Goal: Task Accomplishment & Management: Manage account settings

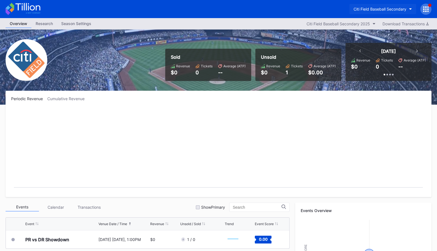
click at [396, 8] on div "Citi Field Baseball Secondary" at bounding box center [379, 9] width 53 height 5
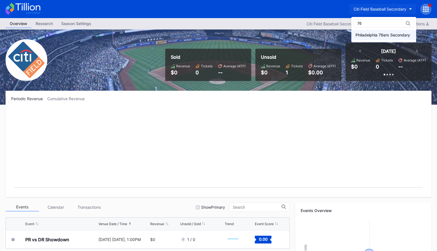
type input "76"
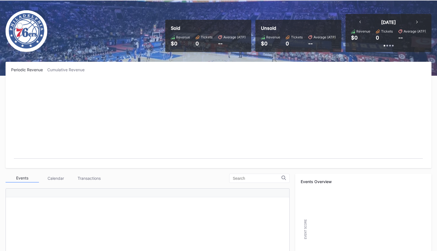
scroll to position [169, 0]
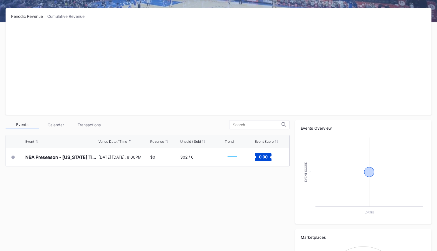
scroll to position [169, 0]
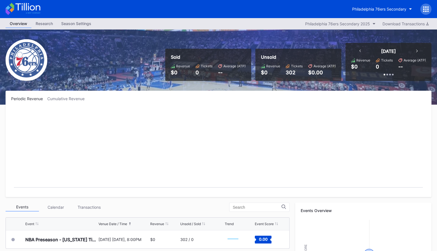
click at [70, 26] on div "Season Settings" at bounding box center [76, 23] width 38 height 8
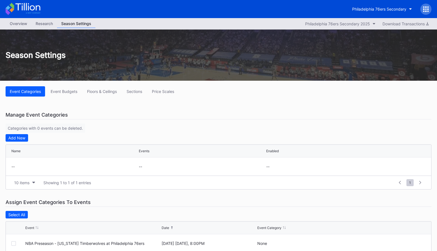
scroll to position [13, 0]
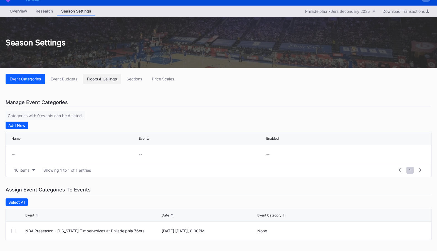
click at [107, 81] on button "Floors & Ceilings" at bounding box center [102, 79] width 38 height 10
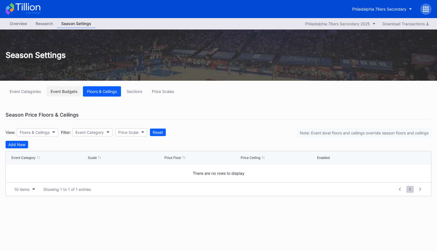
click at [67, 89] on div "Event Budgets" at bounding box center [64, 91] width 27 height 5
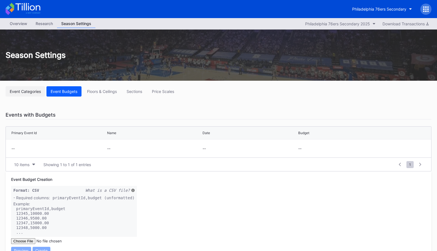
click at [29, 89] on div "Event Categories" at bounding box center [25, 91] width 31 height 5
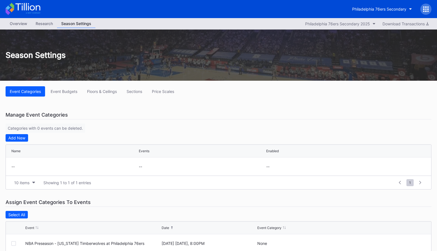
click at [427, 8] on icon at bounding box center [426, 9] width 6 height 6
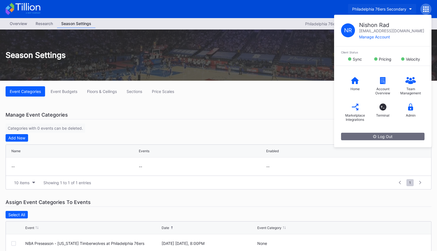
click at [387, 9] on div "Philadelphia 76ers Secondary" at bounding box center [379, 9] width 54 height 5
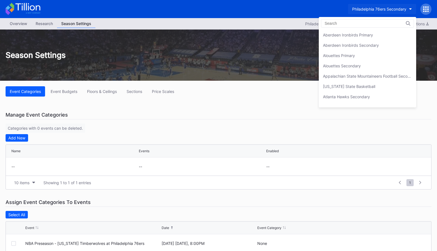
scroll to position [1208, 0]
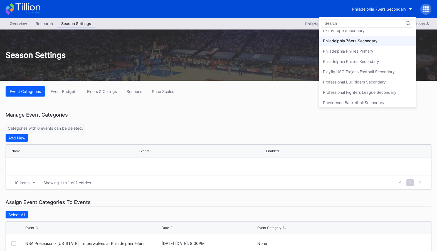
click at [384, 39] on div "Philadelphia 76ers Secondary" at bounding box center [367, 41] width 97 height 10
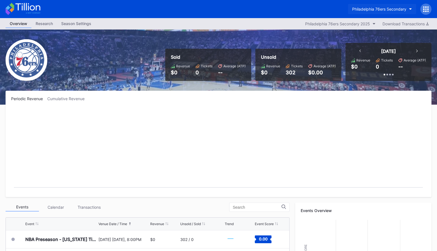
click at [401, 8] on div "Philadelphia 76ers Secondary" at bounding box center [379, 9] width 54 height 5
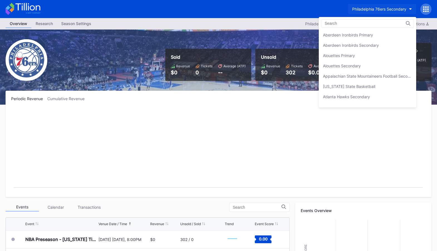
scroll to position [1208, 0]
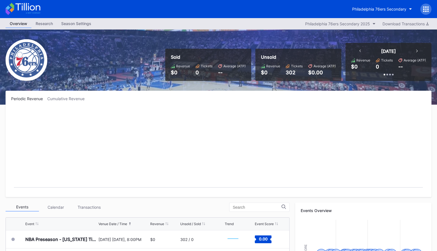
click at [426, 7] on icon at bounding box center [425, 6] width 1 height 1
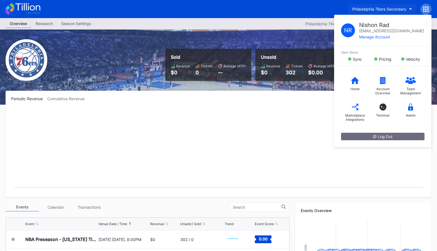
click at [403, 7] on div "Philadelphia 76ers Secondary" at bounding box center [379, 9] width 54 height 5
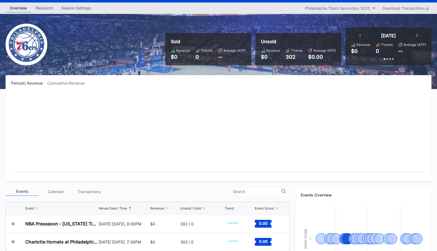
scroll to position [0, 0]
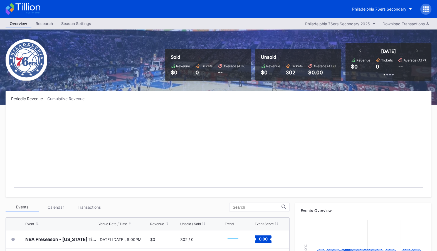
click at [428, 8] on icon at bounding box center [427, 8] width 1 height 1
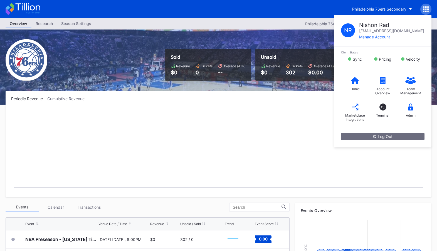
click at [280, 98] on div "Periodic Revenue Cumulative Revenue" at bounding box center [218, 98] width 415 height 5
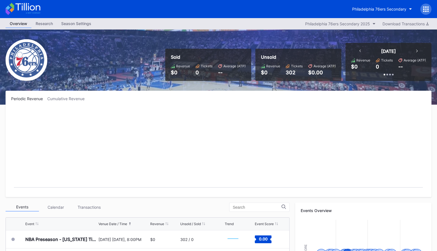
click at [427, 11] on icon at bounding box center [427, 11] width 1 height 1
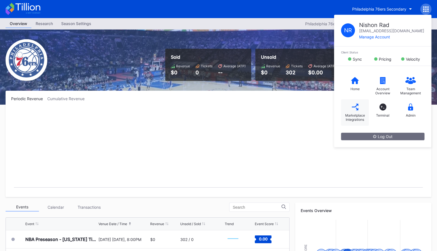
click at [360, 109] on div "Marketplace Integrations" at bounding box center [355, 112] width 28 height 26
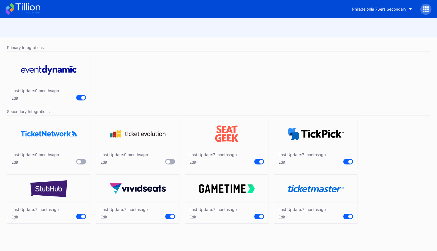
click at [284, 215] on div "Edit" at bounding box center [301, 216] width 47 height 5
click at [397, 8] on div "Philadelphia 76ers Secondary" at bounding box center [379, 9] width 54 height 5
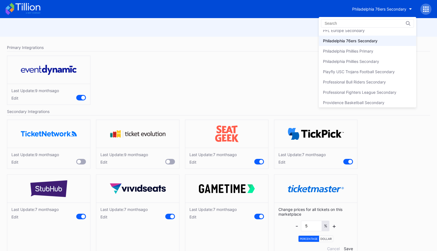
type input "e"
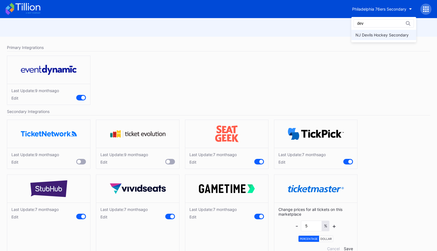
type input "dev"
click at [400, 38] on div "NJ Devils Hockey Secondary" at bounding box center [383, 35] width 65 height 10
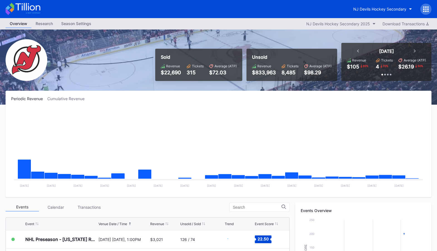
click at [428, 8] on icon at bounding box center [427, 8] width 1 height 1
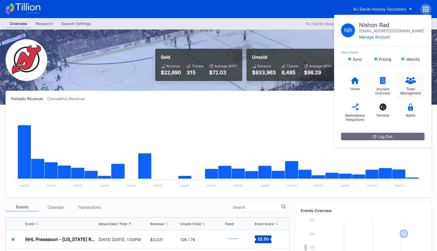
click at [413, 79] on icon at bounding box center [410, 80] width 11 height 7
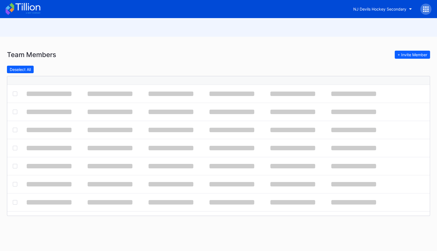
click at [413, 79] on div at bounding box center [218, 80] width 422 height 9
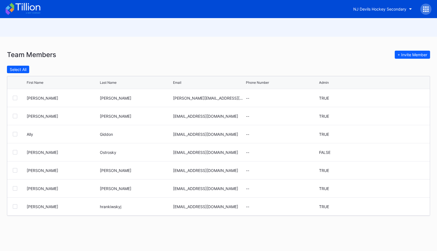
click at [434, 6] on div "NJ Devils Hockey Secondary" at bounding box center [218, 9] width 437 height 18
click at [425, 8] on icon at bounding box center [426, 9] width 6 height 6
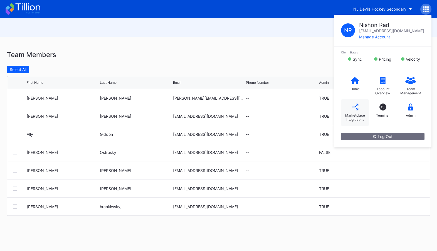
click at [356, 113] on div "Marketplace Integrations" at bounding box center [355, 117] width 22 height 8
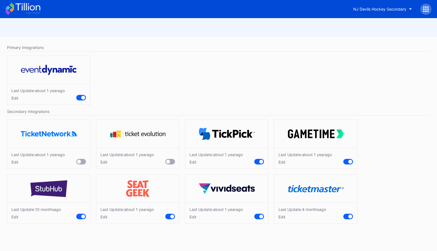
click at [280, 216] on div "Edit" at bounding box center [302, 216] width 48 height 5
click at [395, 10] on div "NJ Devils Hockey Secondary" at bounding box center [379, 9] width 53 height 5
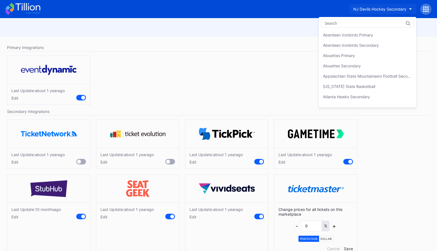
scroll to position [1095, 0]
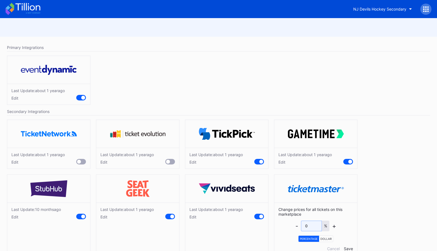
drag, startPoint x: 304, startPoint y: 224, endPoint x: 265, endPoint y: 224, distance: 39.8
click at [265, 224] on div "Last Update: about 1 year ago Edit Last Update: about 1 year ago Edit Last Upda…" at bounding box center [218, 189] width 428 height 144
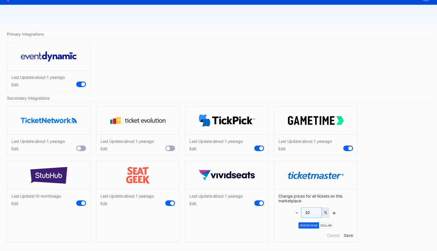
type input "10"
click at [351, 235] on div "Save" at bounding box center [348, 235] width 9 height 5
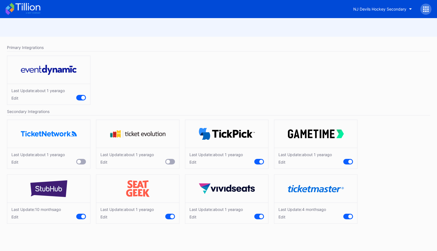
click at [282, 215] on div "Edit" at bounding box center [302, 216] width 48 height 5
click at [282, 217] on div "Edit" at bounding box center [302, 216] width 48 height 5
drag, startPoint x: 311, startPoint y: 227, endPoint x: 296, endPoint y: 227, distance: 14.7
click at [296, 227] on div "- 0 % +" at bounding box center [315, 225] width 41 height 11
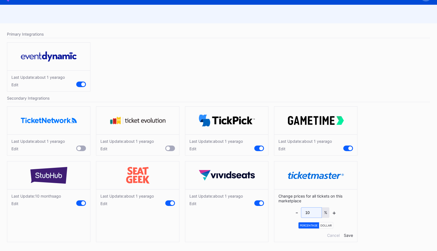
type input "10"
click at [347, 233] on div "Save" at bounding box center [348, 235] width 9 height 5
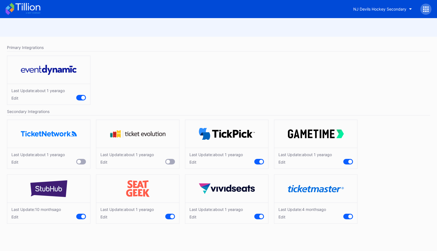
click at [24, 8] on icon at bounding box center [27, 7] width 25 height 8
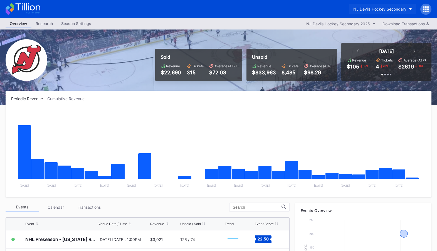
click at [403, 6] on button "NJ Devils Hockey Secondary" at bounding box center [382, 9] width 67 height 10
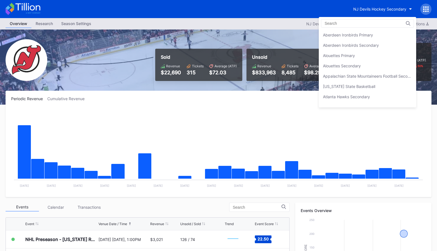
scroll to position [1095, 0]
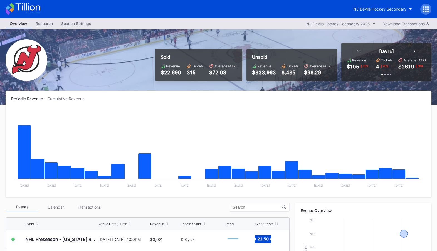
click at [423, 9] on div at bounding box center [425, 9] width 11 height 11
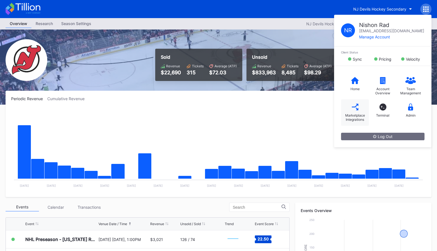
click at [353, 112] on div "Marketplace Integrations" at bounding box center [355, 112] width 28 height 26
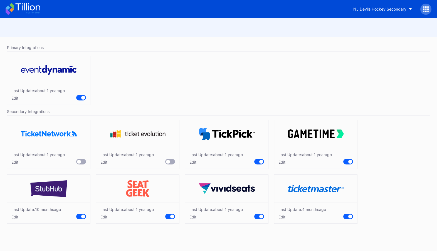
click at [282, 213] on div "Last Update: 4 months ago Edit" at bounding box center [302, 213] width 48 height 12
click at [284, 217] on div "Edit" at bounding box center [302, 216] width 48 height 5
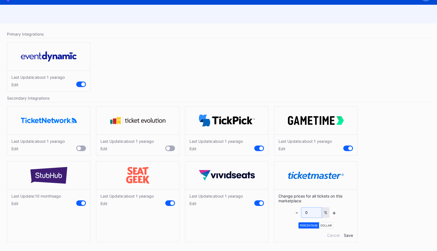
click at [313, 212] on input "0" at bounding box center [311, 212] width 21 height 11
click at [375, 205] on div "Last Update: about 1 year ago Edit Last Update: about 1 year ago Edit Last Upda…" at bounding box center [218, 175] width 428 height 144
click at [307, 211] on input "10" at bounding box center [311, 212] width 21 height 11
click at [335, 212] on div "+" at bounding box center [334, 212] width 4 height 7
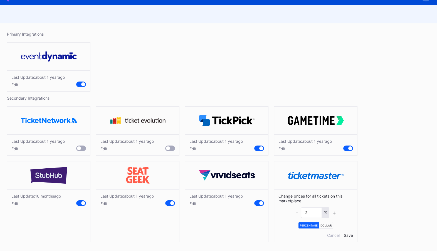
click at [335, 212] on div "+" at bounding box center [334, 212] width 4 height 7
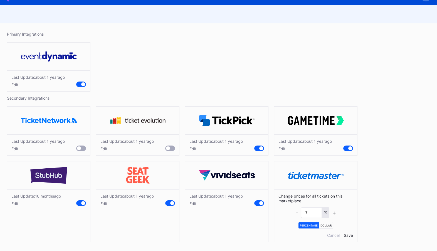
click at [335, 212] on div "+" at bounding box center [334, 212] width 4 height 7
type input "10"
click at [348, 234] on div "Save" at bounding box center [348, 235] width 9 height 5
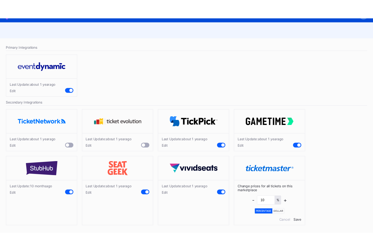
scroll to position [0, 0]
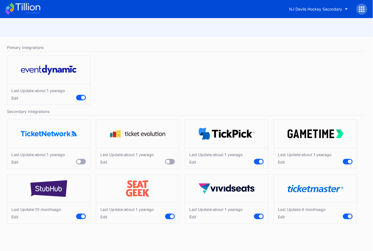
click at [286, 214] on div "Edit" at bounding box center [302, 216] width 48 height 5
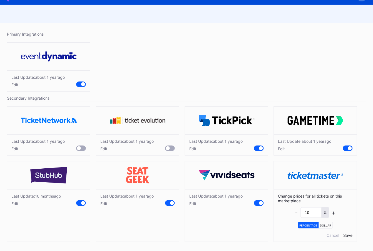
click at [350, 234] on div "Save" at bounding box center [348, 235] width 9 height 5
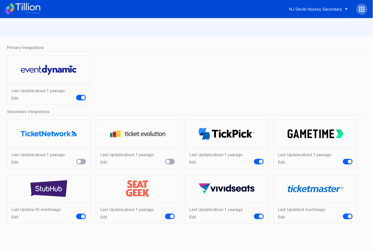
scroll to position [0, 0]
click at [283, 219] on div "Last Update: [DATE] Edit" at bounding box center [315, 212] width 83 height 21
click at [283, 217] on div "Edit" at bounding box center [302, 216] width 48 height 5
click at [276, 222] on div "Change prices for all tickets on this marketplace - 0 % + Percentage Dollar Can…" at bounding box center [315, 228] width 83 height 53
click at [208, 68] on div "Last Update: about [DATE] Edit" at bounding box center [186, 82] width 365 height 58
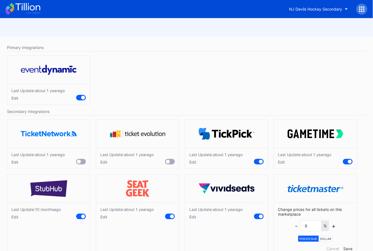
click at [26, 7] on icon at bounding box center [27, 7] width 25 height 8
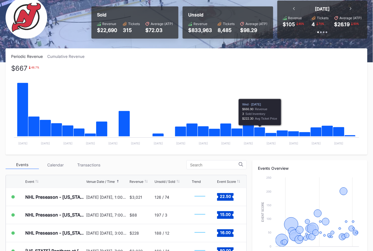
scroll to position [87, 0]
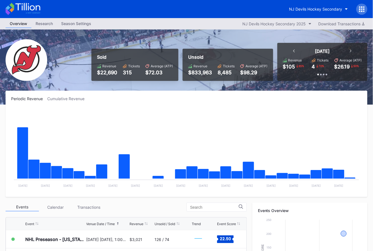
click at [361, 8] on icon at bounding box center [362, 9] width 6 height 6
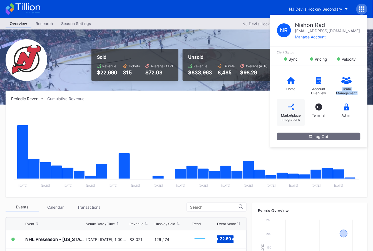
drag, startPoint x: 349, startPoint y: 83, endPoint x: 277, endPoint y: 111, distance: 77.6
click at [277, 111] on div "Home Account Overview Team Management Marketplace Integrations T_ Terminal Admin" at bounding box center [318, 99] width 97 height 67
click at [286, 111] on div "Marketplace Integrations" at bounding box center [291, 112] width 28 height 26
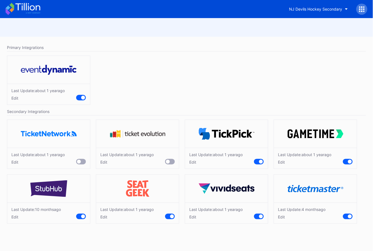
click at [285, 217] on div "Edit" at bounding box center [302, 216] width 48 height 5
click at [290, 82] on div "Last Update: about 1 year ago Edit" at bounding box center [186, 82] width 365 height 58
click at [28, 7] on icon at bounding box center [27, 7] width 25 height 8
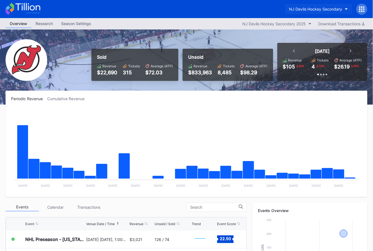
click at [336, 10] on div "NJ Devils Hockey Secondary" at bounding box center [315, 9] width 53 height 5
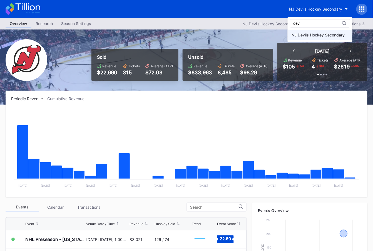
type input "devi"
click at [310, 36] on div "NJ Devils Hockey Secondary" at bounding box center [318, 35] width 53 height 5
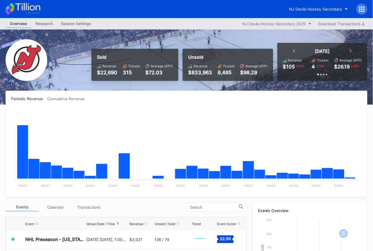
click at [360, 9] on icon at bounding box center [359, 8] width 1 height 1
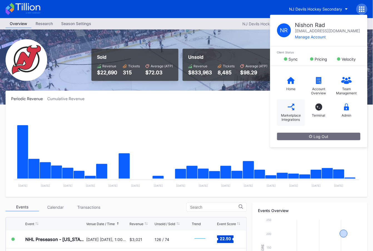
click at [291, 119] on div "Marketplace Integrations" at bounding box center [291, 117] width 22 height 8
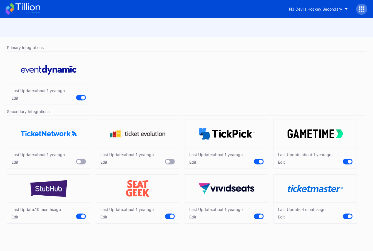
click at [284, 216] on div "Edit" at bounding box center [302, 216] width 48 height 5
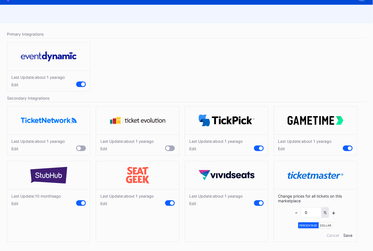
click at [334, 213] on div "+" at bounding box center [334, 212] width 4 height 7
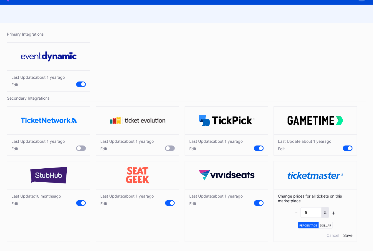
click at [334, 213] on div "+" at bounding box center [334, 212] width 4 height 7
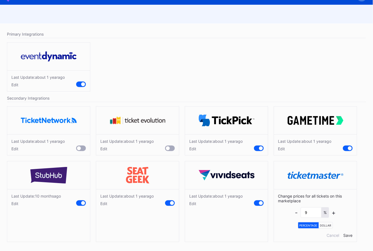
type input "10"
click at [348, 235] on div "Save" at bounding box center [348, 235] width 9 height 5
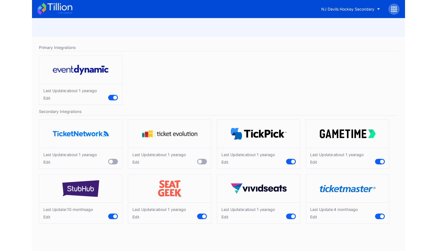
scroll to position [0, 0]
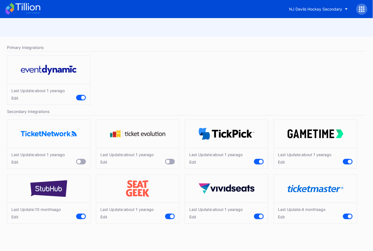
click at [363, 13] on div at bounding box center [361, 9] width 11 height 11
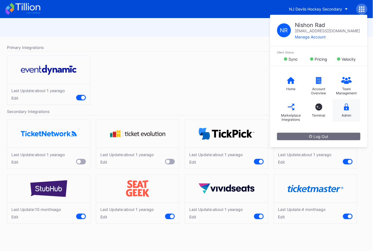
click at [349, 107] on icon at bounding box center [346, 106] width 5 height 7
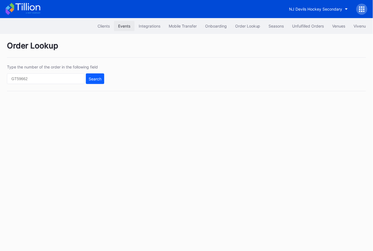
click at [123, 27] on div "Events" at bounding box center [124, 26] width 12 height 5
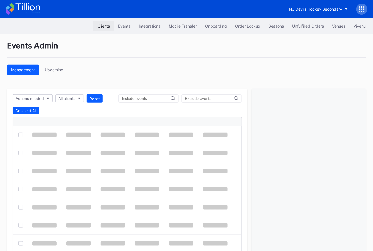
click at [101, 24] on div "Clients" at bounding box center [104, 26] width 12 height 5
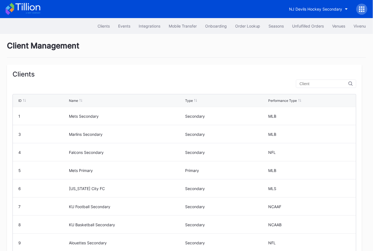
click at [319, 85] on input "text" at bounding box center [324, 83] width 49 height 4
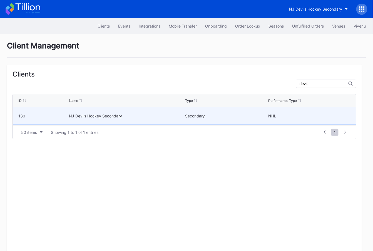
type input "devils"
click at [231, 118] on div "Secondary" at bounding box center [226, 116] width 82 height 18
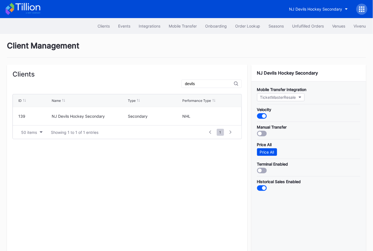
click at [268, 153] on div "Price All" at bounding box center [267, 152] width 14 height 5
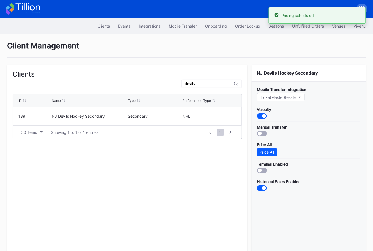
click at [31, 6] on icon at bounding box center [27, 7] width 25 height 8
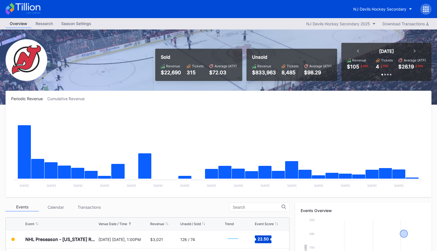
click at [426, 9] on icon at bounding box center [425, 8] width 1 height 1
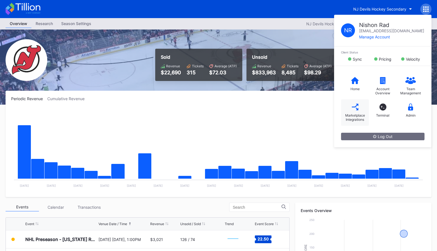
click at [359, 112] on div "Marketplace Integrations" at bounding box center [355, 112] width 28 height 26
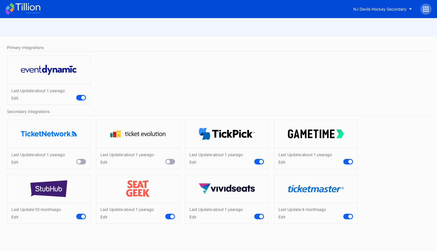
click at [284, 215] on div "Edit" at bounding box center [302, 216] width 48 height 5
click at [338, 111] on div "Secondary Integrations" at bounding box center [218, 112] width 423 height 8
click at [22, 0] on div "NJ Devils Hockey Secondary" at bounding box center [218, 9] width 437 height 18
click at [23, 15] on icon at bounding box center [23, 9] width 35 height 12
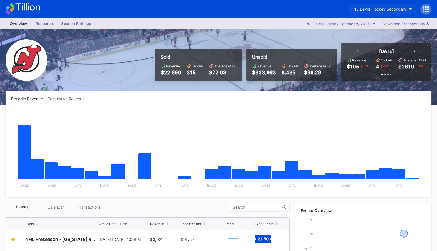
click at [401, 9] on div "NJ Devils Hockey Secondary" at bounding box center [379, 9] width 53 height 5
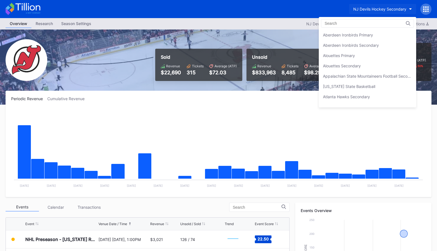
scroll to position [1095, 0]
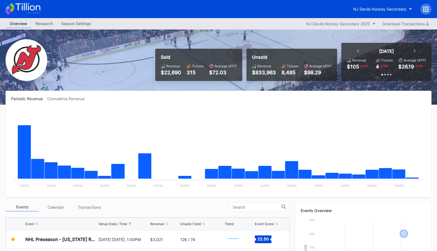
click at [428, 9] on icon at bounding box center [427, 8] width 1 height 1
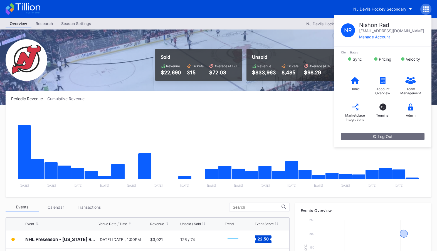
click at [265, 116] on rect "Chart title" at bounding box center [218, 149] width 414 height 83
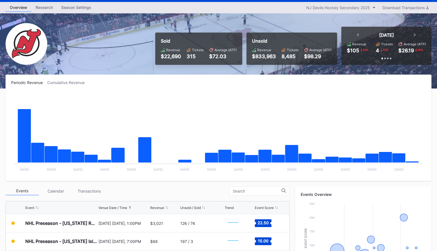
scroll to position [0, 0]
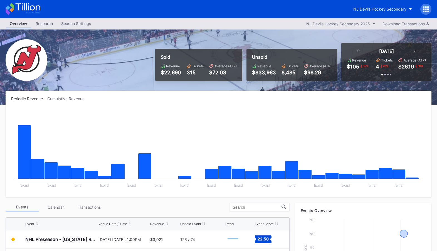
click at [425, 7] on icon at bounding box center [425, 6] width 1 height 1
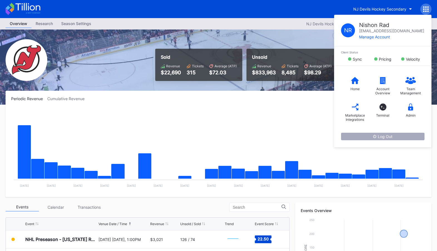
click at [395, 133] on button "Log Out" at bounding box center [382, 137] width 83 height 8
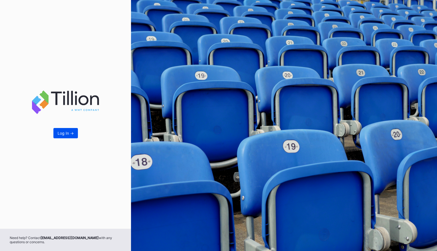
click at [63, 130] on button "Log In ->" at bounding box center [65, 133] width 24 height 10
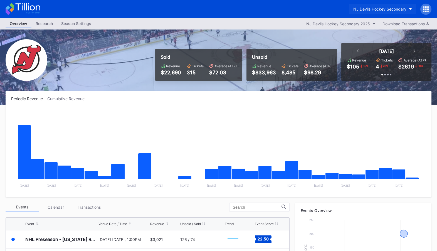
click at [385, 8] on div "NJ Devils Hockey Secondary" at bounding box center [379, 9] width 53 height 5
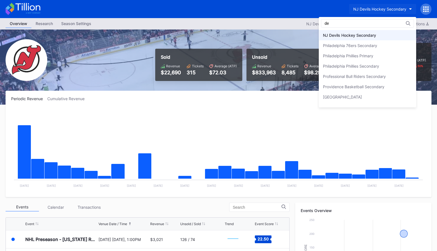
type input "d"
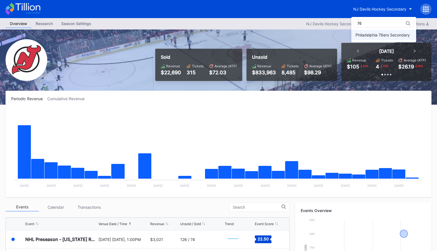
type input "76"
click at [391, 33] on div "Philadelphia 76ers Secondary" at bounding box center [382, 35] width 54 height 5
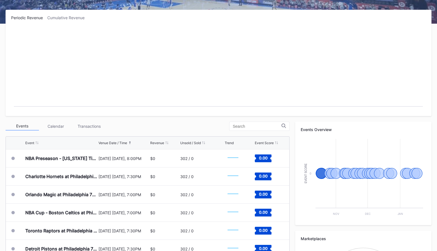
scroll to position [80, 0]
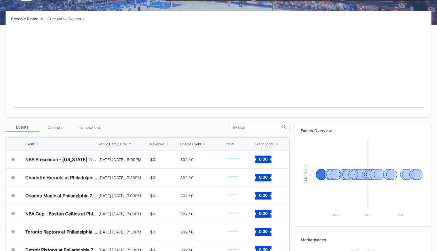
click at [319, 78] on rect "Chart title" at bounding box center [218, 69] width 414 height 83
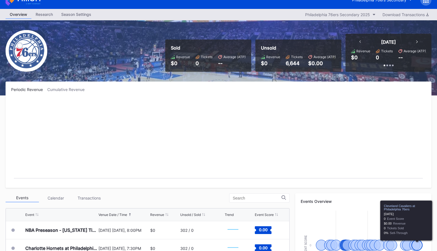
scroll to position [0, 0]
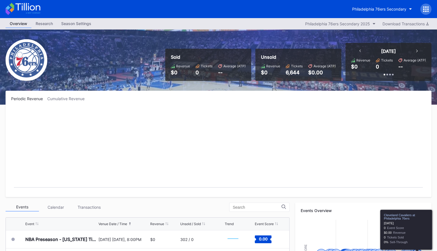
click at [427, 7] on icon at bounding box center [427, 6] width 1 height 1
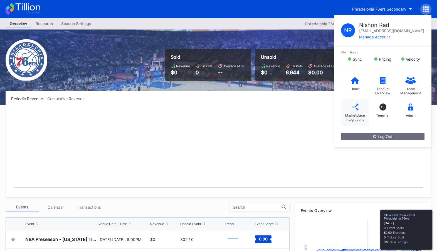
click at [352, 108] on icon at bounding box center [354, 106] width 7 height 7
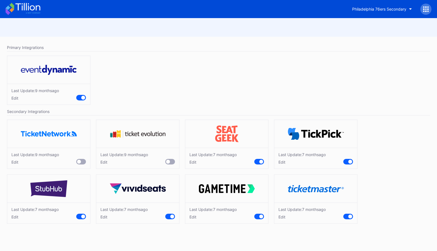
click at [14, 218] on div "Edit" at bounding box center [34, 216] width 47 height 5
click at [105, 214] on div "Edit" at bounding box center [123, 216] width 47 height 5
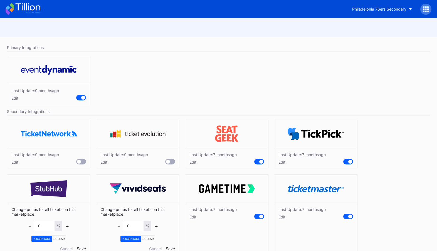
click at [195, 215] on div "Edit" at bounding box center [212, 216] width 47 height 5
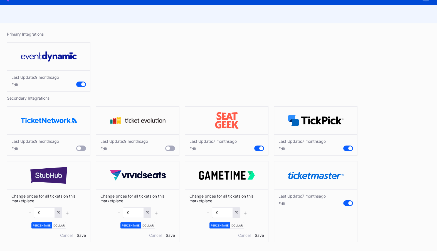
click at [284, 203] on div "Edit" at bounding box center [301, 203] width 47 height 5
click at [284, 149] on div "Edit" at bounding box center [301, 148] width 47 height 5
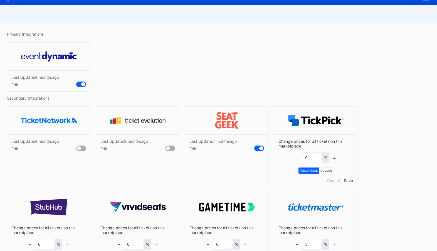
click at [190, 147] on div "Edit" at bounding box center [212, 148] width 47 height 5
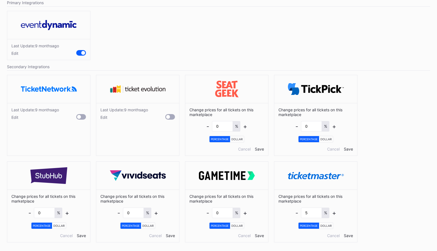
scroll to position [0, 0]
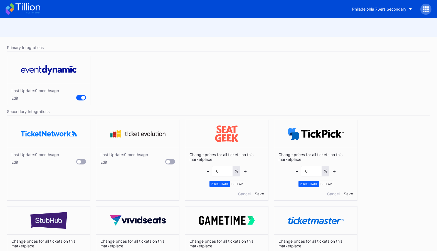
click at [28, 9] on icon at bounding box center [27, 7] width 25 height 8
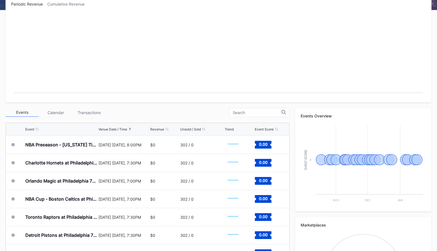
scroll to position [97, 0]
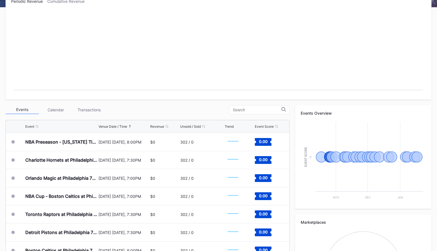
click at [91, 111] on div "Transactions" at bounding box center [88, 109] width 33 height 9
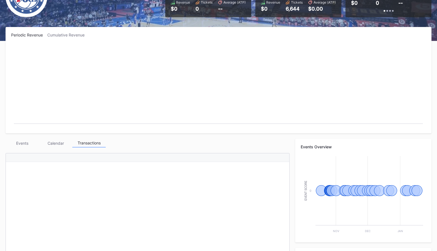
scroll to position [0, 0]
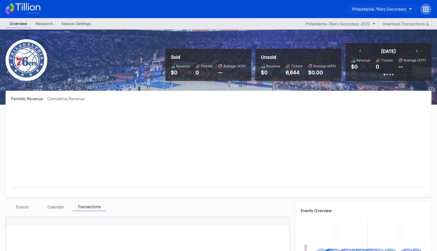
click at [387, 8] on div "Philadelphia 76ers Secondary" at bounding box center [379, 9] width 54 height 5
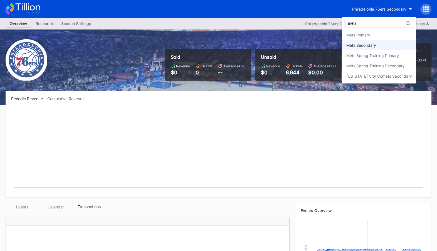
type input "mets"
click at [366, 49] on div "Mets Secondary" at bounding box center [379, 45] width 74 height 10
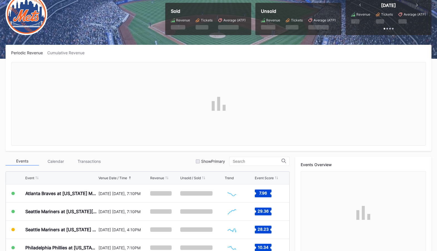
scroll to position [48, 0]
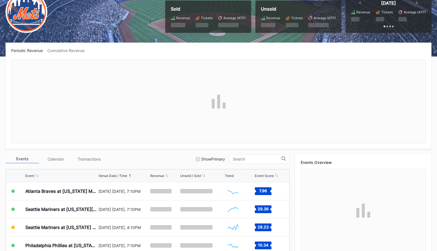
click at [96, 156] on div "Transactions" at bounding box center [88, 159] width 33 height 9
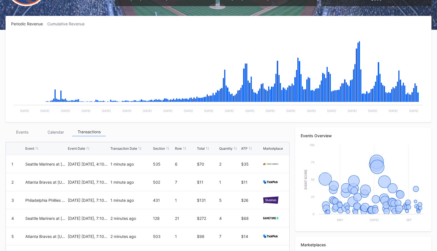
scroll to position [0, 0]
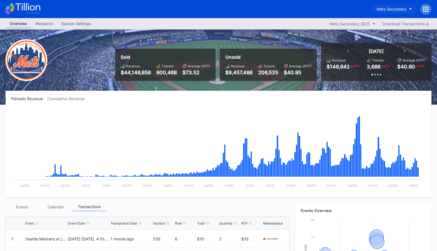
click at [388, 9] on div "Mets Secondary" at bounding box center [391, 9] width 30 height 5
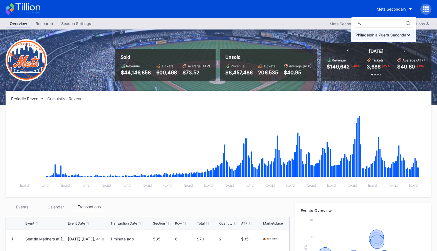
type input "76"
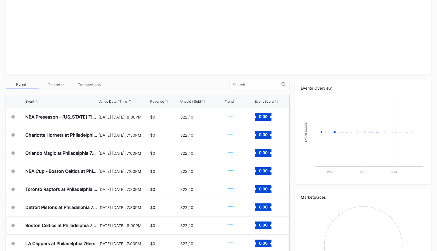
scroll to position [124, 0]
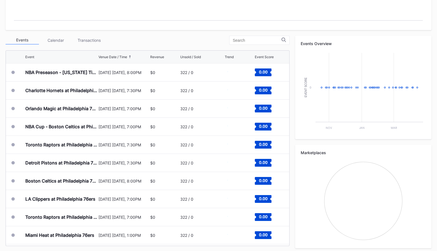
scroll to position [169, 0]
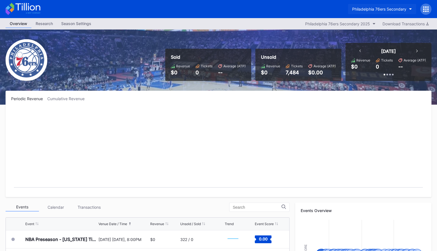
click at [386, 5] on button "Philadelphia 76ers Secondary" at bounding box center [382, 9] width 68 height 10
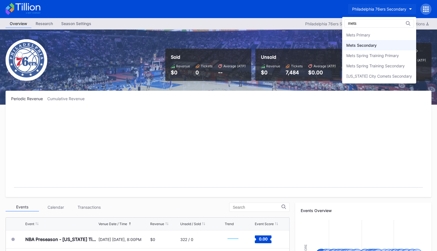
type input "mets"
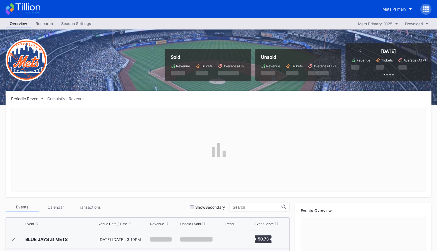
scroll to position [1102, 0]
click at [393, 11] on div "Mets Primary" at bounding box center [394, 9] width 24 height 5
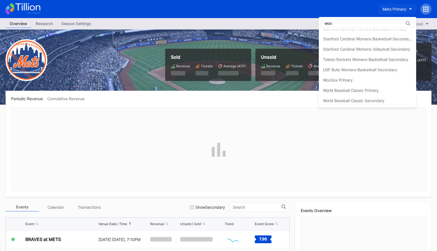
scroll to position [0, 0]
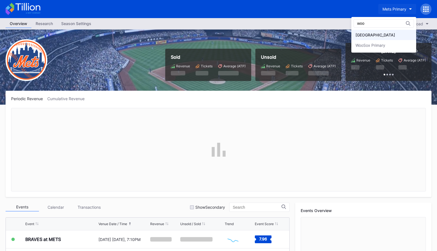
type input "woo"
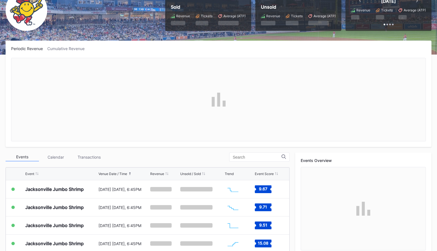
click at [90, 156] on div "Transactions" at bounding box center [88, 157] width 33 height 9
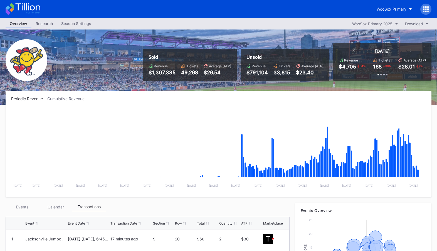
click at [82, 24] on div "Season Settings" at bounding box center [76, 23] width 38 height 8
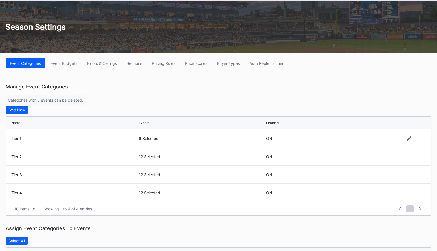
scroll to position [29, 0]
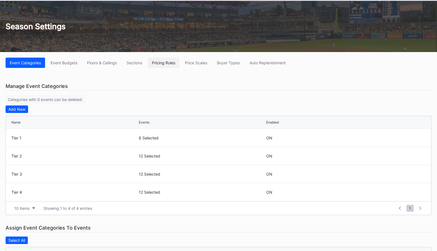
click at [173, 62] on div "Pricing Rules" at bounding box center [163, 62] width 23 height 5
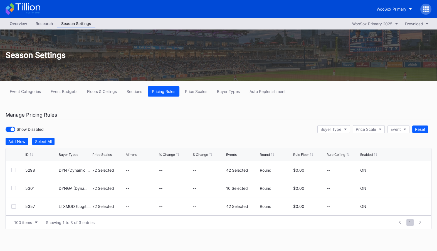
click at [247, 97] on div "Event Categories Event Budgets Floors & Ceilings Sections Pricing Rules Price S…" at bounding box center [218, 165] width 437 height 168
click at [230, 90] on div "Buyer Types" at bounding box center [228, 91] width 23 height 5
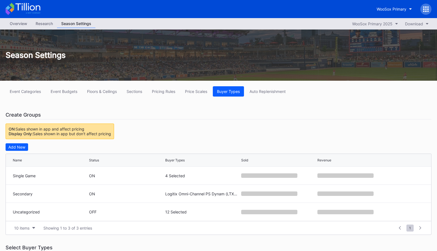
click at [21, 22] on div "Overview" at bounding box center [19, 23] width 26 height 8
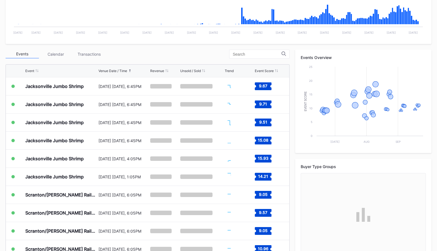
scroll to position [155, 0]
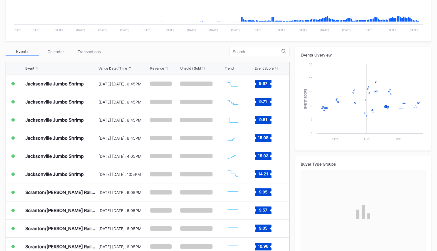
click at [90, 51] on div "Transactions" at bounding box center [88, 51] width 33 height 9
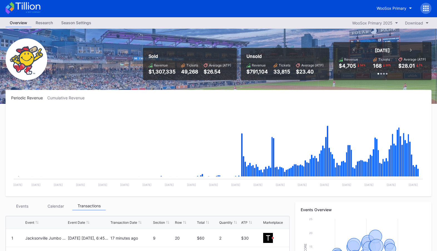
scroll to position [0, 0]
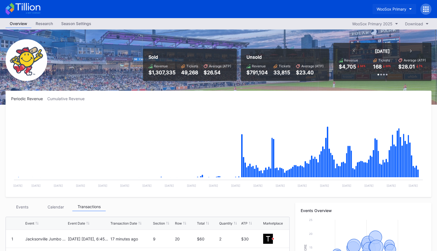
click at [400, 8] on div "WooSox Primary" at bounding box center [391, 9] width 30 height 5
click at [398, 11] on div "WooSox Primary" at bounding box center [391, 9] width 30 height 5
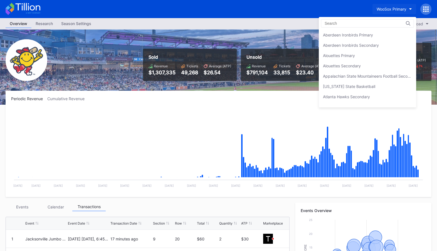
scroll to position [1880, 0]
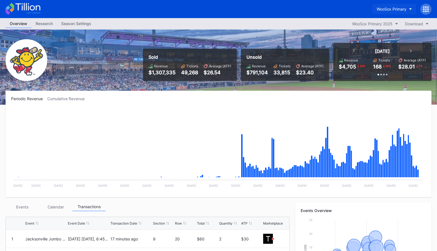
click at [395, 10] on div "WooSox Primary" at bounding box center [391, 9] width 30 height 5
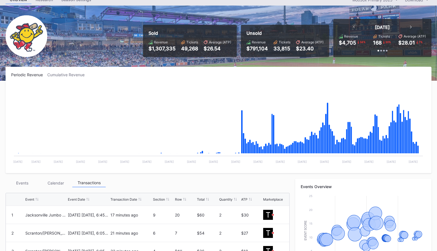
scroll to position [0, 0]
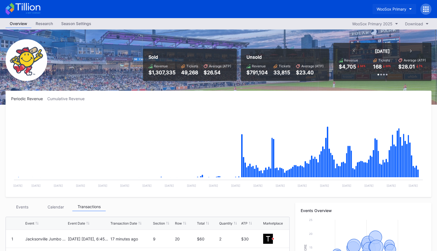
click at [395, 10] on div "WooSox Primary" at bounding box center [391, 9] width 30 height 5
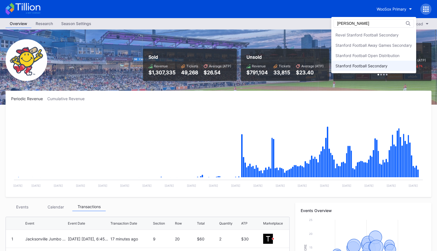
type input "stanford foo"
click at [393, 63] on div "Stanford Football Secondary" at bounding box center [373, 66] width 85 height 10
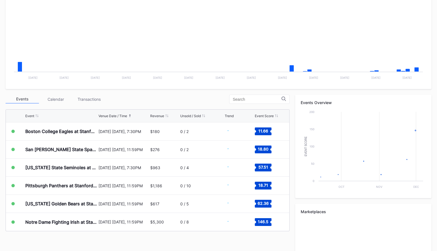
scroll to position [111, 0]
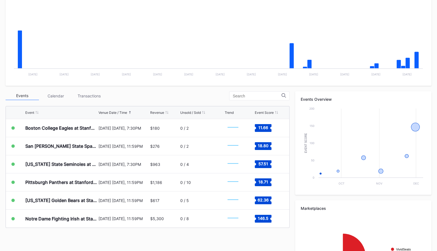
click at [89, 101] on div "Events Calendar Transactions Event Venue Date / Time Revenue Unsold / Sold Tren…" at bounding box center [148, 159] width 284 height 137
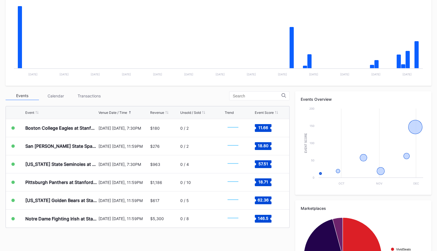
click at [91, 99] on div "Transactions" at bounding box center [88, 95] width 33 height 9
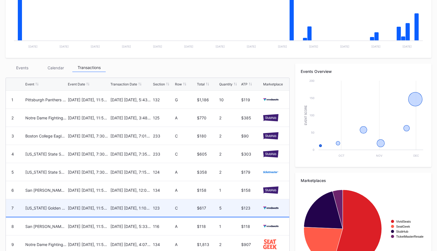
scroll to position [0, 0]
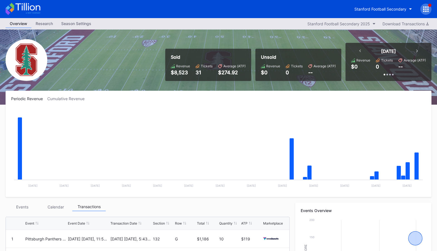
click at [85, 16] on div "Stanford Football Secondary" at bounding box center [218, 9] width 437 height 18
click at [78, 22] on div "Season Settings" at bounding box center [76, 23] width 38 height 8
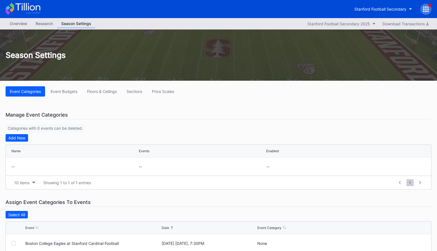
click at [18, 21] on div "Overview" at bounding box center [19, 23] width 26 height 8
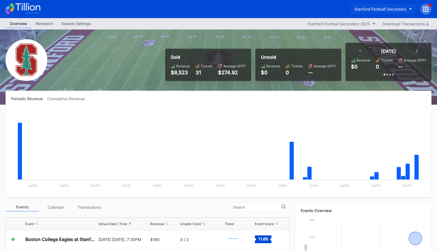
click at [372, 8] on div "Stanford Football Secondary" at bounding box center [380, 9] width 52 height 5
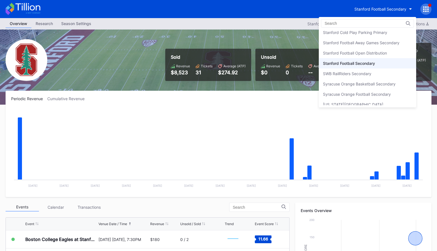
scroll to position [1705, 0]
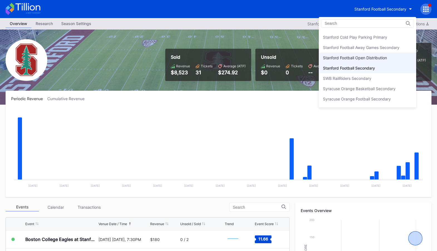
click at [375, 55] on div "Stanford Football Open Distribution" at bounding box center [355, 57] width 64 height 5
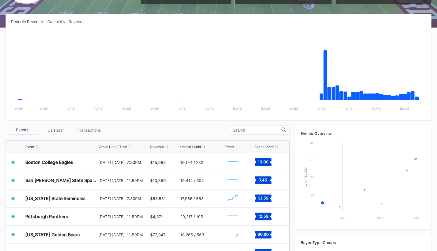
click at [88, 127] on div "Transactions" at bounding box center [88, 130] width 33 height 9
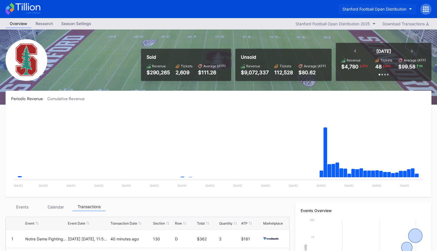
click at [381, 9] on div "Stanford Football Open Distribution" at bounding box center [374, 9] width 64 height 5
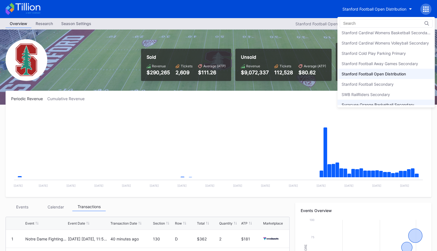
scroll to position [1689, 0]
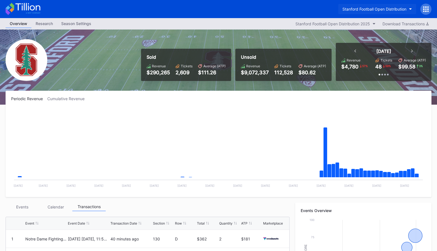
click at [397, 9] on div "Stanford Football Open Distribution" at bounding box center [374, 9] width 64 height 5
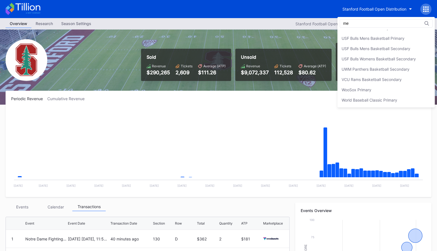
scroll to position [0, 0]
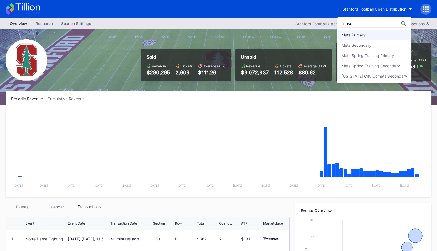
type input "mets"
click at [376, 35] on div "Mets Primary" at bounding box center [374, 35] width 74 height 10
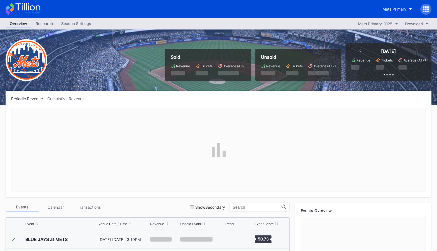
scroll to position [1102, 0]
click at [429, 6] on div at bounding box center [425, 9] width 11 height 11
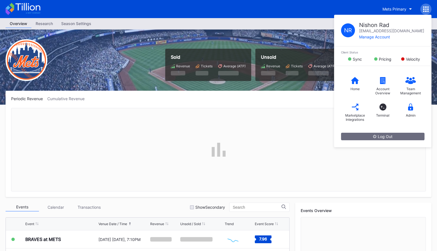
click at [290, 16] on div "Mets Primary N R Nishon Rad nishon.rad@eventdynamic.com Manage Account Client S…" at bounding box center [218, 9] width 437 height 18
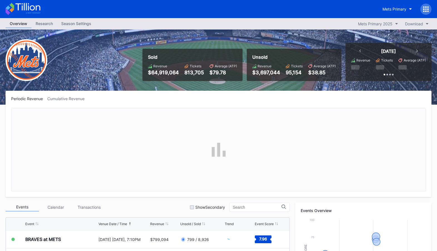
click at [427, 13] on div at bounding box center [425, 9] width 11 height 11
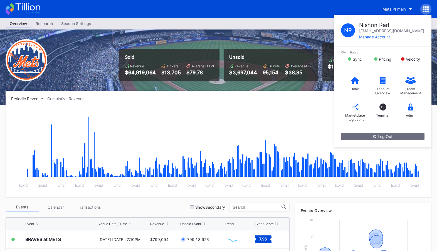
click at [356, 0] on div "Mets Primary N R Nishon Rad nishon.rad@eventdynamic.com Manage Account Client S…" at bounding box center [218, 9] width 437 height 18
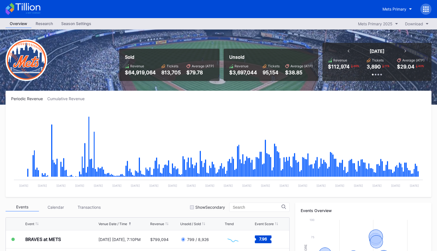
click at [426, 8] on icon at bounding box center [426, 9] width 6 height 6
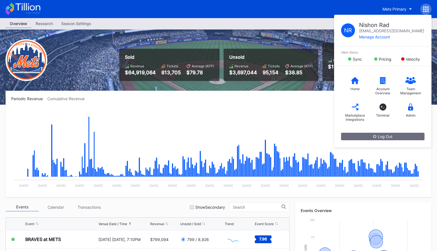
click at [313, 13] on div "Mets Primary N R Nishon Rad nishon.rad@eventdynamic.com Manage Account Client S…" at bounding box center [218, 9] width 437 height 18
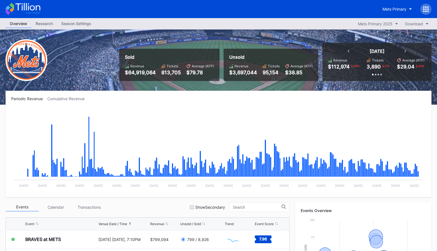
click at [424, 10] on icon at bounding box center [426, 9] width 6 height 6
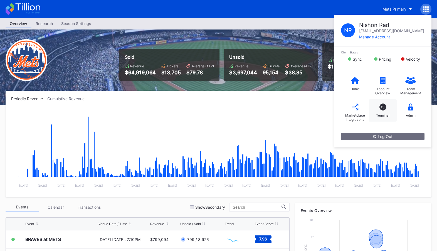
click at [389, 110] on div "T_ Terminal" at bounding box center [383, 110] width 28 height 22
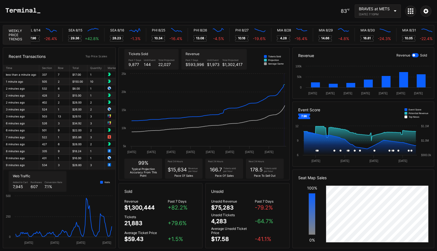
scroll to position [0, 2555]
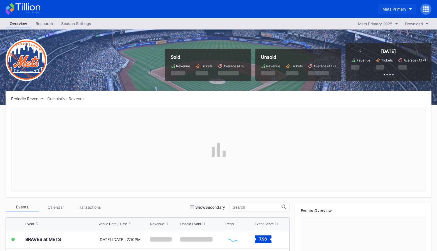
click at [390, 7] on div "Mets Primary" at bounding box center [394, 9] width 24 height 5
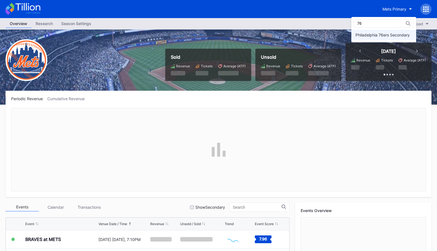
type input "76"
click at [391, 36] on div "Philadelphia 76ers Secondary" at bounding box center [382, 35] width 54 height 5
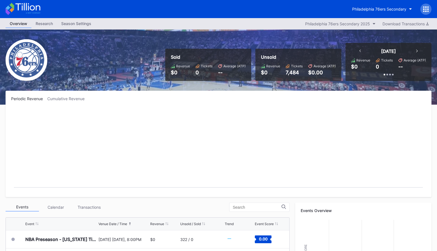
click at [86, 17] on div "Philadelphia 76ers Secondary" at bounding box center [218, 9] width 437 height 18
click at [82, 21] on div "Season Settings" at bounding box center [76, 23] width 38 height 8
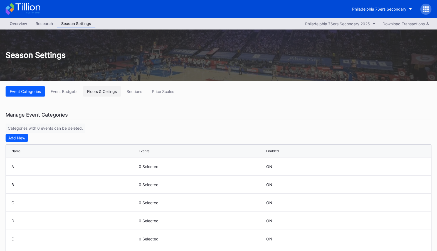
click at [112, 94] on button "Floors & Ceilings" at bounding box center [102, 91] width 38 height 10
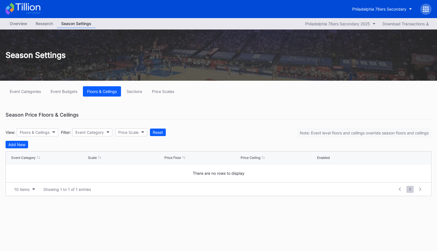
click at [22, 22] on div "Overview" at bounding box center [19, 23] width 26 height 8
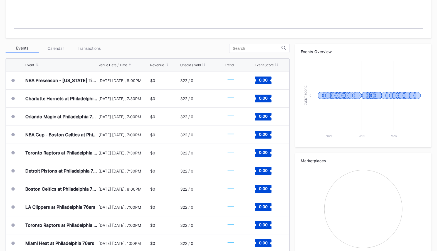
scroll to position [169, 0]
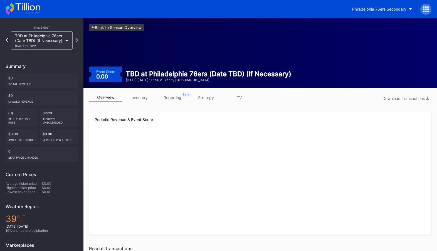
click at [123, 27] on link "<- Back to Season Overview" at bounding box center [116, 28] width 55 height 8
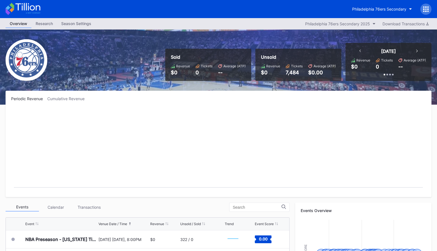
click at [73, 19] on div "Overview Research Season Settings Philadelphia 76ers Secondary 2025 Download Tr…" at bounding box center [218, 23] width 437 height 11
click at [75, 21] on div "Season Settings" at bounding box center [76, 23] width 38 height 8
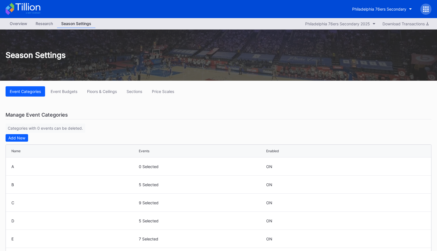
click at [22, 26] on div "Overview" at bounding box center [19, 23] width 26 height 8
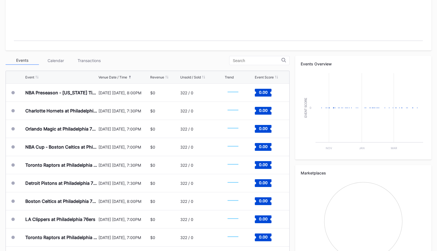
scroll to position [142, 0]
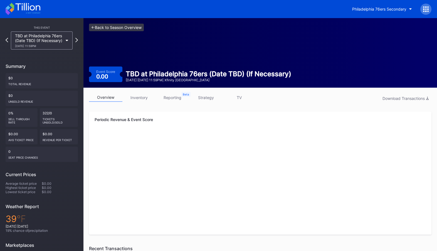
click at [121, 31] on link "<- Back to Season Overview" at bounding box center [116, 28] width 55 height 8
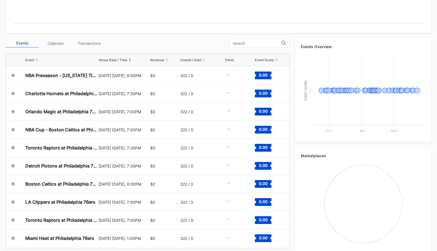
scroll to position [169, 0]
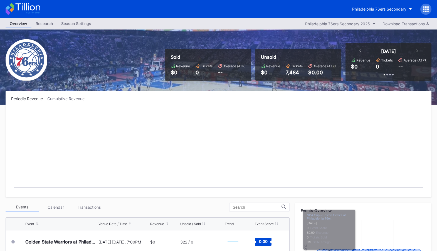
click at [427, 4] on div at bounding box center [425, 9] width 11 height 11
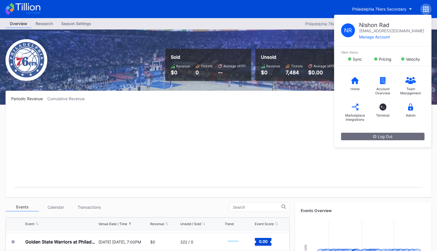
click at [265, 123] on rect "Chart title" at bounding box center [218, 149] width 414 height 83
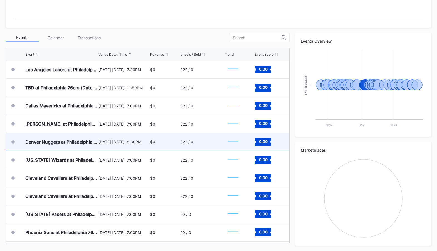
scroll to position [255, 0]
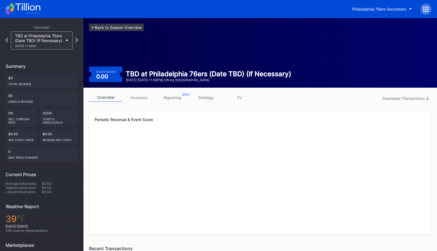
click at [111, 27] on link "<- Back to Season Overview" at bounding box center [116, 28] width 55 height 8
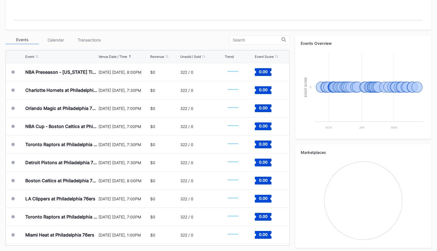
scroll to position [169, 0]
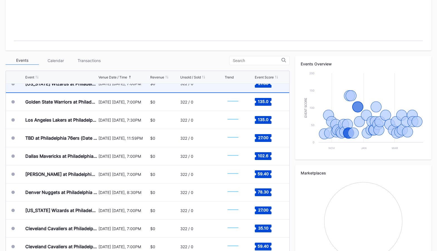
scroll to position [225, 0]
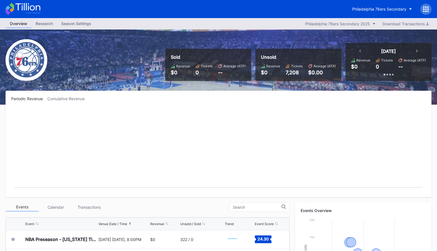
click at [423, 9] on icon at bounding box center [423, 8] width 1 height 1
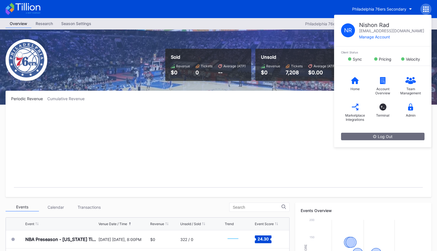
click at [242, 122] on rect "Chart title" at bounding box center [218, 149] width 414 height 83
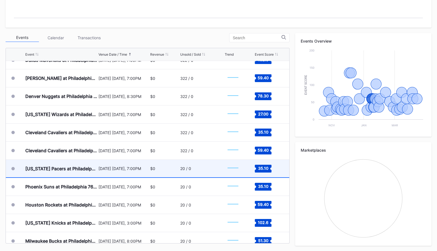
scroll to position [301, 0]
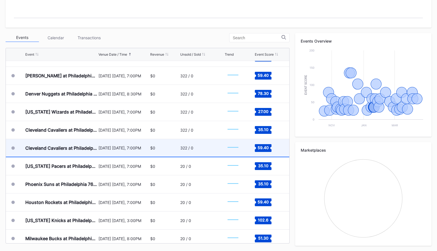
click at [171, 142] on div "$0" at bounding box center [164, 148] width 29 height 18
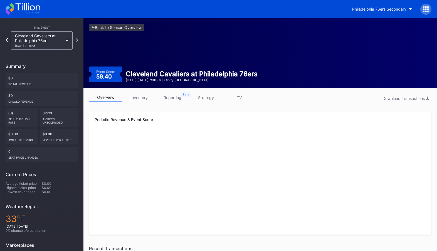
click at [142, 95] on link "inventory" at bounding box center [138, 97] width 33 height 9
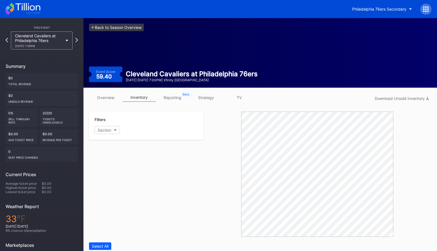
click at [120, 28] on link "<- Back to Season Overview" at bounding box center [116, 28] width 55 height 8
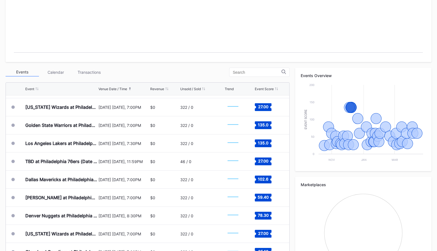
scroll to position [215, 0]
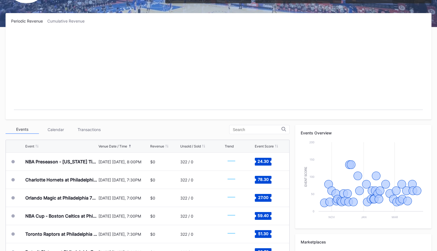
scroll to position [83, 0]
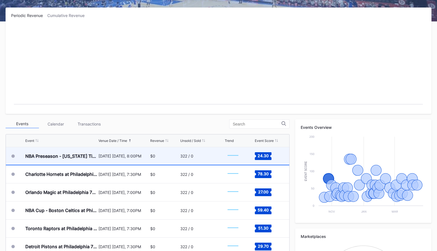
click at [130, 158] on div "[DATE] [DATE], 8:00PM" at bounding box center [123, 156] width 50 height 18
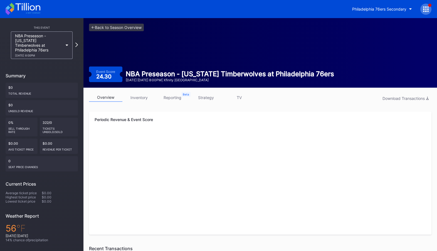
click at [141, 99] on link "inventory" at bounding box center [138, 97] width 33 height 9
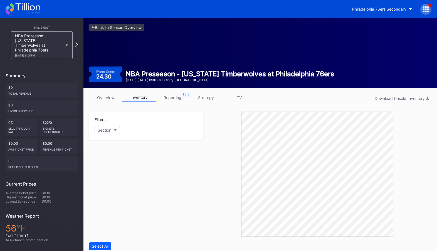
click at [423, 8] on icon at bounding box center [426, 9] width 6 height 6
click at [422, 12] on div at bounding box center [425, 9] width 11 height 11
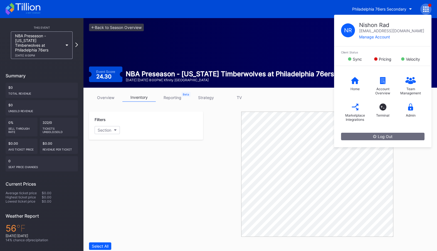
click at [310, 54] on div "<- Back to Season Overview Event Score 24.30 NBA Preseason - [US_STATE] Timberw…" at bounding box center [259, 53] width 353 height 70
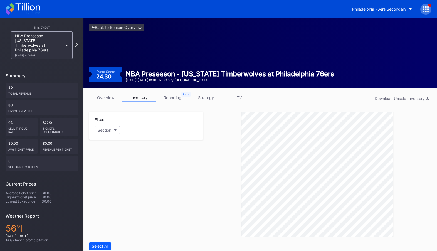
click at [425, 12] on div at bounding box center [425, 9] width 11 height 11
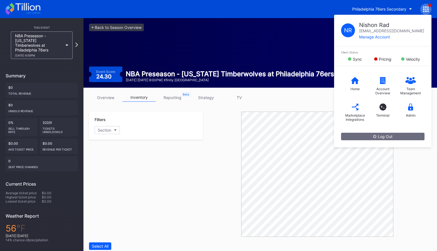
click at [257, 48] on div "<- Back to Season Overview Event Score 24.30 NBA Preseason - [US_STATE] Timberw…" at bounding box center [259, 53] width 353 height 70
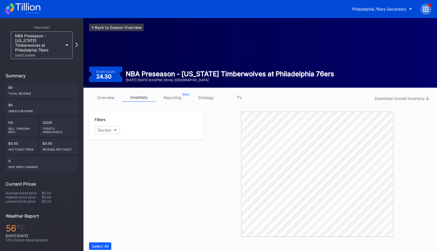
click at [119, 27] on link "<- Back to Season Overview" at bounding box center [116, 28] width 55 height 8
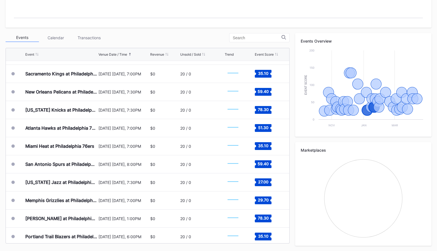
scroll to position [577, 0]
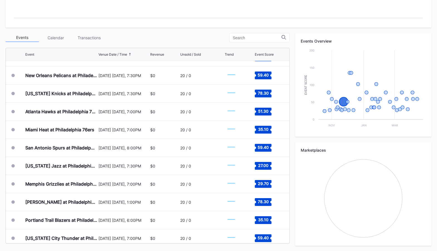
scroll to position [577, 0]
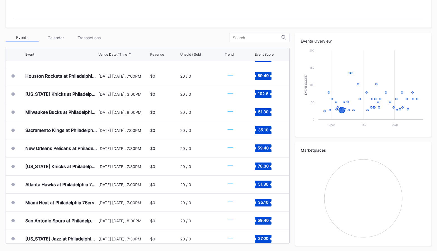
scroll to position [577, 0]
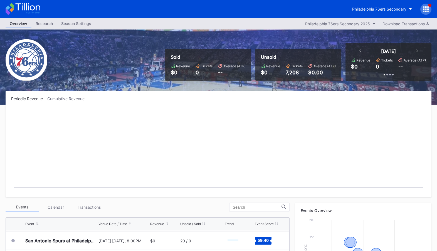
click at [426, 10] on icon at bounding box center [426, 9] width 6 height 6
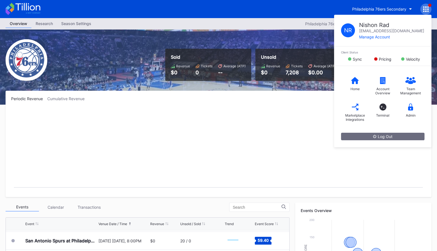
click at [266, 121] on rect "Chart title" at bounding box center [218, 149] width 414 height 83
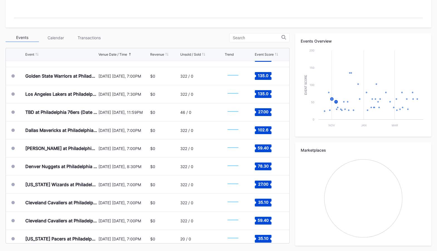
scroll to position [577, 0]
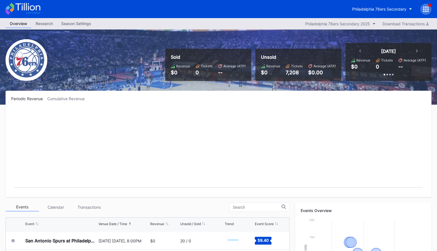
click at [427, 11] on icon at bounding box center [427, 11] width 1 height 1
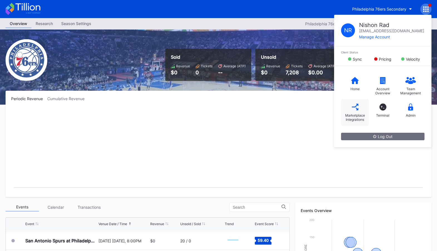
click at [358, 109] on icon at bounding box center [354, 106] width 6 height 6
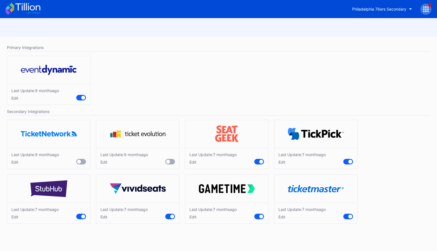
click at [428, 11] on div at bounding box center [425, 9] width 11 height 11
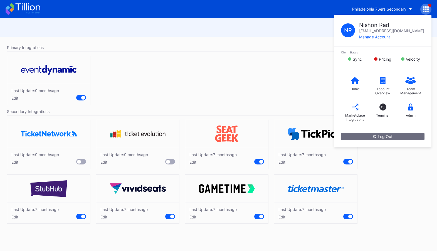
click at [239, 69] on div "Last Update: 9 months ago Edit" at bounding box center [218, 82] width 428 height 58
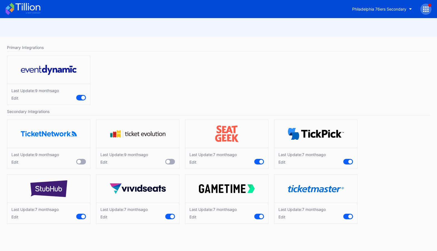
click at [261, 162] on div at bounding box center [261, 162] width 4 height 4
click at [346, 160] on div at bounding box center [348, 162] width 10 height 6
click at [348, 219] on div at bounding box center [348, 217] width 10 height 6
click at [268, 220] on div "Last Update: 7 months ago Edit" at bounding box center [226, 212] width 83 height 21
click at [258, 219] on div at bounding box center [259, 217] width 10 height 6
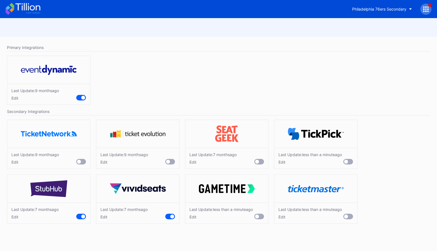
click at [170, 219] on div at bounding box center [170, 217] width 10 height 6
click at [80, 218] on div at bounding box center [81, 217] width 10 height 6
click at [269, 65] on div "Last Update: 9 months ago Edit" at bounding box center [218, 82] width 428 height 58
click at [26, 8] on icon at bounding box center [27, 7] width 25 height 8
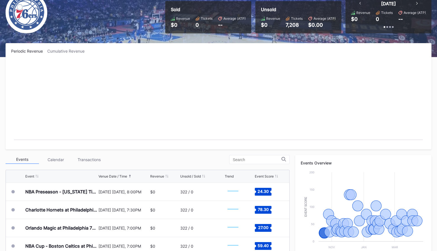
scroll to position [49, 0]
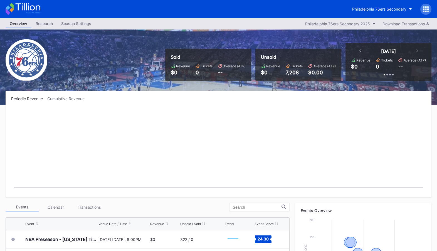
click at [426, 9] on icon at bounding box center [425, 8] width 1 height 1
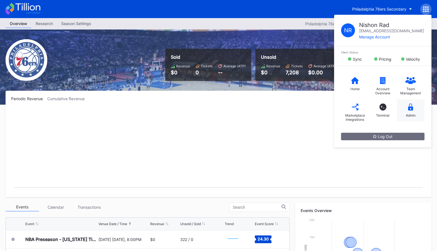
click at [415, 113] on div "Admin" at bounding box center [411, 115] width 10 height 4
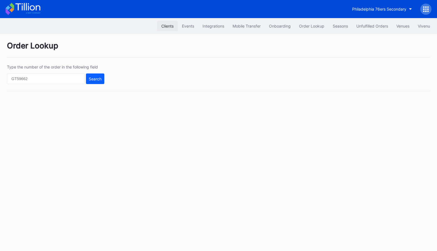
click at [173, 24] on button "Clients" at bounding box center [167, 26] width 21 height 10
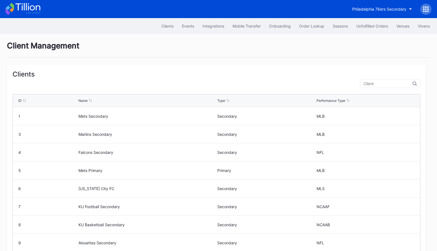
click at [26, 10] on icon at bounding box center [27, 7] width 25 height 8
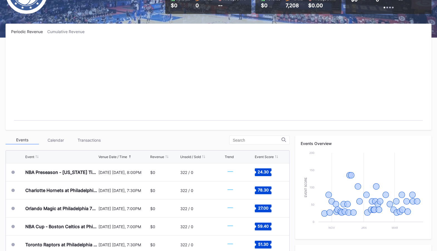
scroll to position [68, 0]
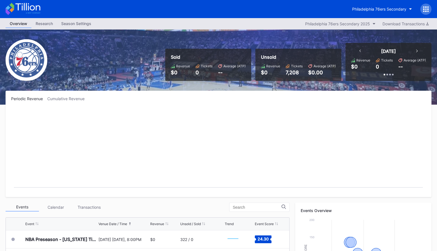
click at [426, 8] on icon at bounding box center [426, 9] width 6 height 6
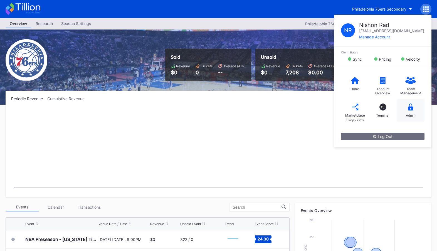
click at [414, 111] on div "Admin" at bounding box center [410, 110] width 28 height 22
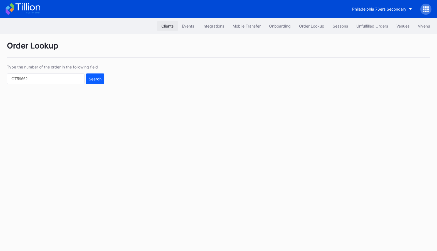
click at [163, 24] on div "Clients" at bounding box center [167, 26] width 12 height 5
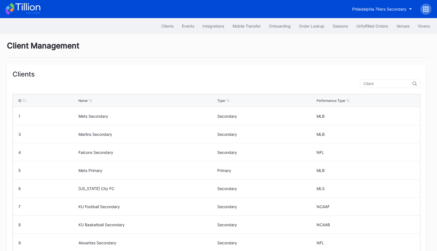
click at [386, 83] on input "text" at bounding box center [387, 83] width 49 height 4
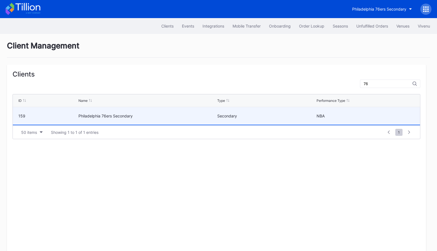
type input "76"
click at [245, 117] on div "Secondary" at bounding box center [266, 115] width 98 height 5
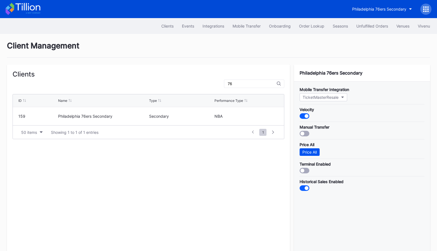
click at [304, 150] on div "Price All" at bounding box center [309, 152] width 14 height 5
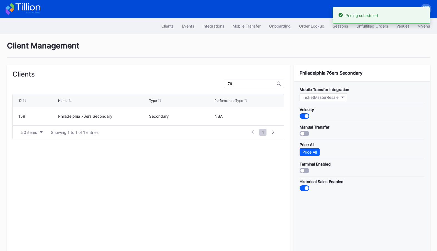
click at [30, 8] on icon at bounding box center [27, 7] width 25 height 8
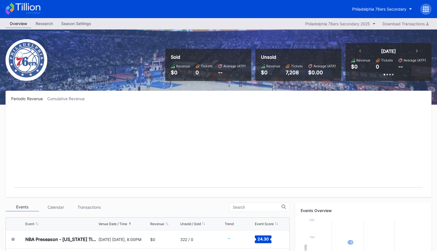
scroll to position [54, 0]
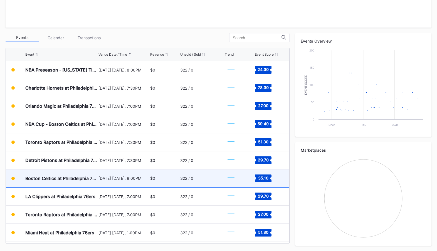
scroll to position [577, 0]
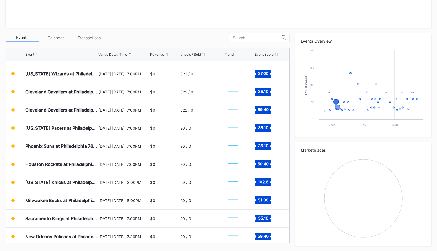
scroll to position [577, 0]
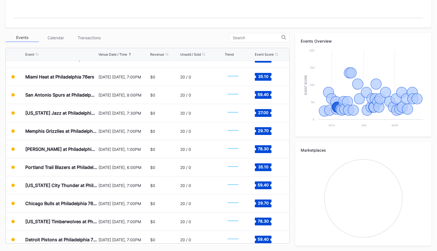
scroll to position [577, 0]
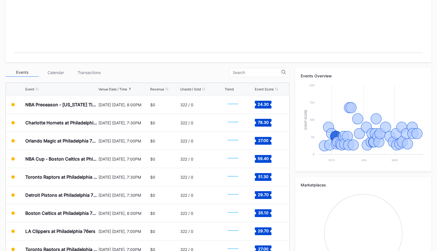
scroll to position [99, 0]
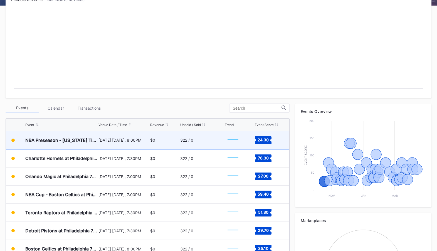
click at [127, 139] on div "[DATE] [DATE], 8:00PM" at bounding box center [123, 140] width 50 height 5
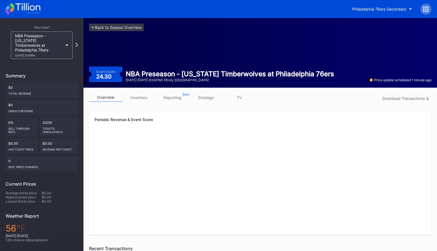
click at [136, 99] on link "inventory" at bounding box center [138, 97] width 33 height 9
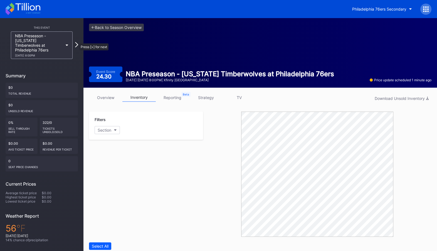
click at [77, 42] on icon at bounding box center [76, 44] width 3 height 5
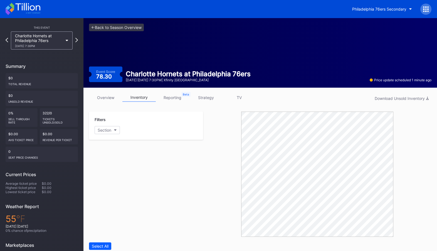
click at [112, 23] on div "<- Back to Season Overview Event Score 78.30 Charlotte Hornets at Philadelphia …" at bounding box center [259, 53] width 353 height 70
click at [123, 28] on link "<- Back to Season Overview" at bounding box center [116, 28] width 55 height 8
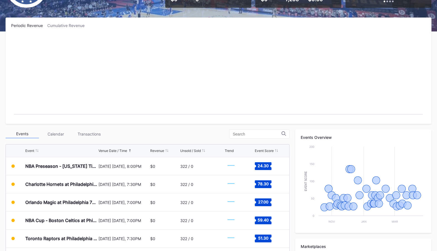
scroll to position [88, 0]
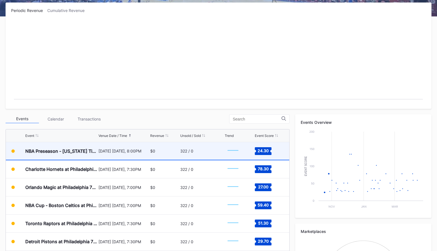
click at [154, 152] on div "$0" at bounding box center [152, 150] width 5 height 5
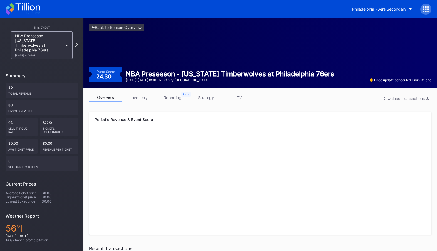
click at [141, 101] on link "inventory" at bounding box center [138, 97] width 33 height 9
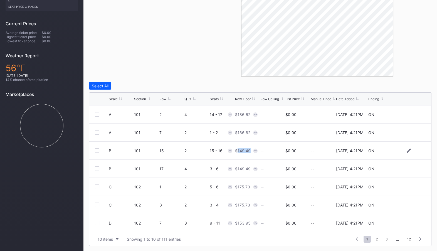
drag, startPoint x: 236, startPoint y: 150, endPoint x: 250, endPoint y: 150, distance: 13.9
click at [250, 150] on div "$149.49" at bounding box center [247, 151] width 24 height 18
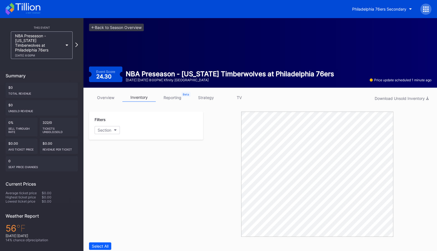
click at [108, 95] on link "overview" at bounding box center [105, 97] width 33 height 9
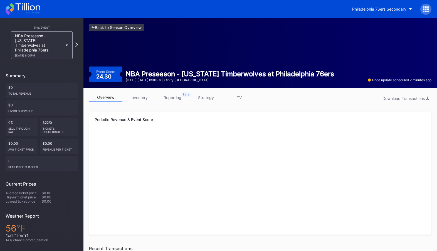
click at [124, 24] on link "<- Back to Season Overview" at bounding box center [116, 28] width 55 height 8
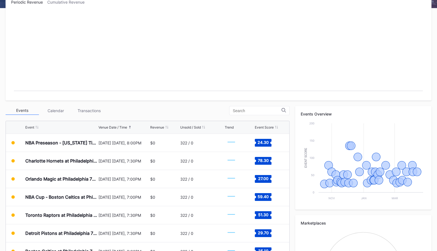
scroll to position [104, 0]
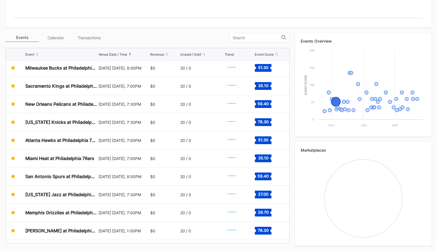
scroll to position [577, 0]
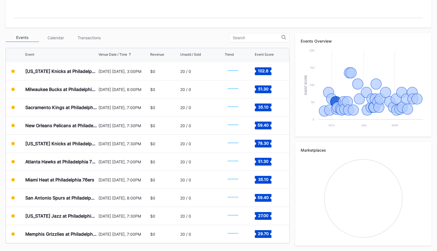
scroll to position [577, 0]
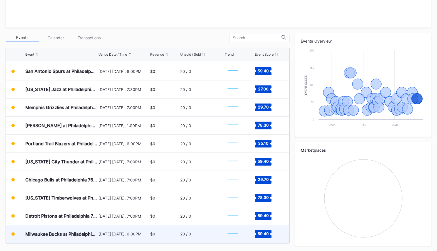
click at [157, 236] on div "$0" at bounding box center [164, 234] width 29 height 18
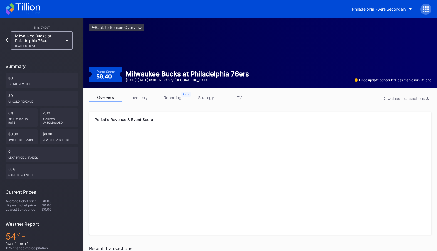
click at [144, 98] on link "inventory" at bounding box center [138, 97] width 33 height 9
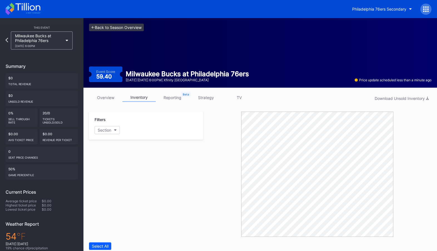
click at [117, 28] on link "<- Back to Season Overview" at bounding box center [116, 28] width 55 height 8
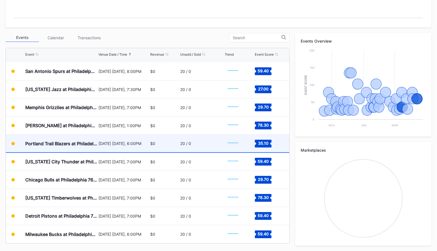
scroll to position [535, 0]
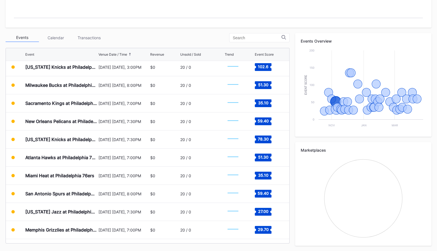
scroll to position [577, 0]
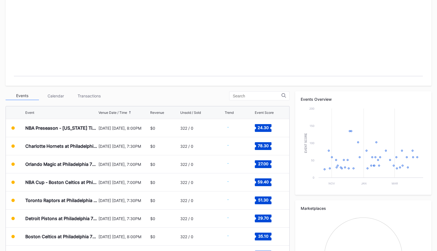
scroll to position [169, 0]
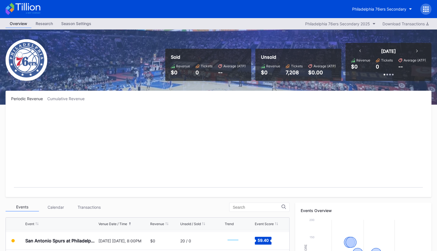
click at [425, 11] on icon at bounding box center [426, 9] width 6 height 6
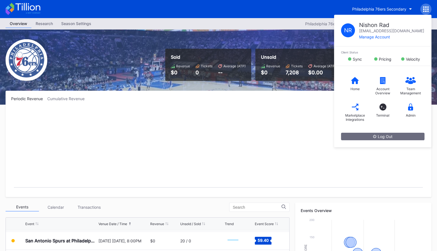
click at [267, 150] on rect "Chart title" at bounding box center [218, 149] width 414 height 83
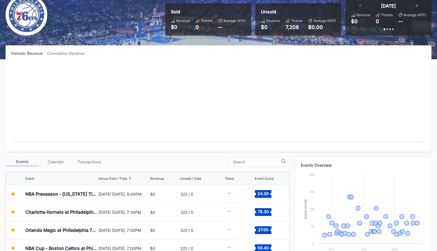
scroll to position [97, 0]
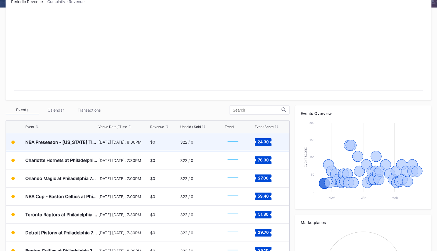
click at [214, 145] on div "322 / 0" at bounding box center [201, 142] width 43 height 18
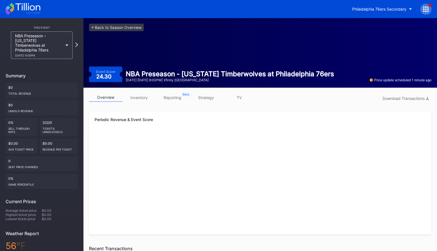
click at [202, 98] on link "strategy" at bounding box center [205, 97] width 33 height 9
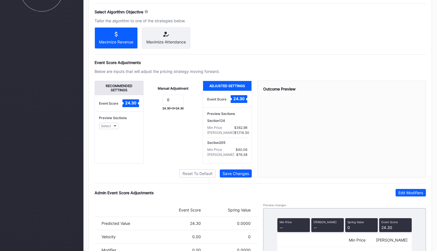
scroll to position [364, 0]
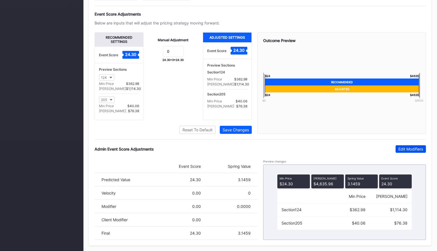
click at [413, 147] on div "Edit Modifiers" at bounding box center [410, 149] width 25 height 5
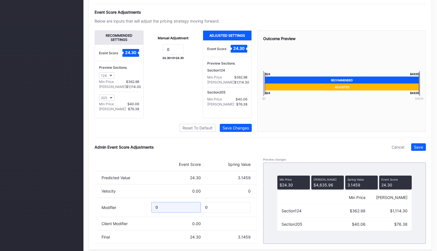
drag, startPoint x: 179, startPoint y: 210, endPoint x: 101, endPoint y: 209, distance: 77.9
click at [101, 209] on div "Modifier 0 0" at bounding box center [176, 207] width 163 height 19
click at [396, 148] on div "Cancel" at bounding box center [397, 147] width 13 height 5
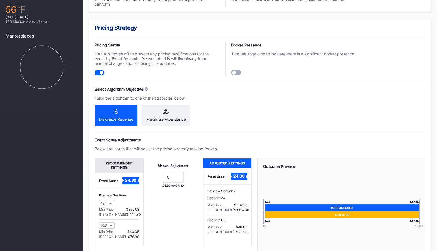
scroll to position [0, 0]
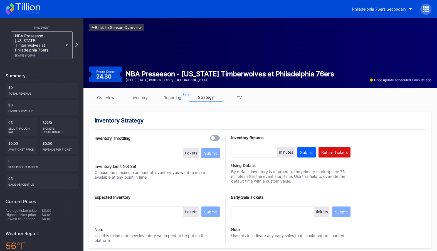
click at [111, 28] on link "<- Back to Season Overview" at bounding box center [116, 28] width 55 height 8
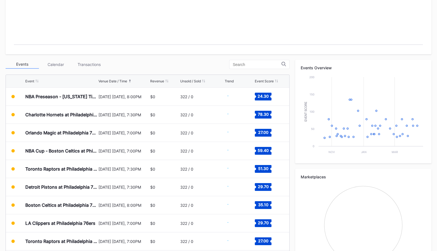
scroll to position [169, 0]
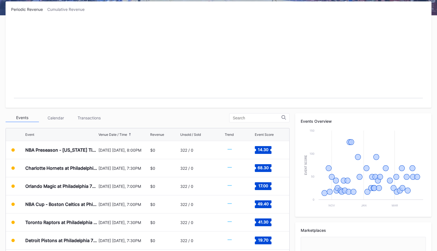
scroll to position [169, 0]
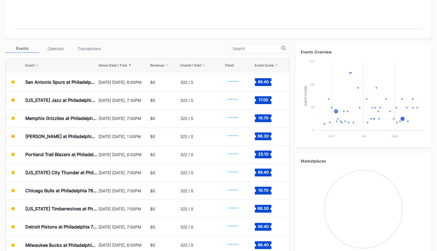
scroll to position [169, 0]
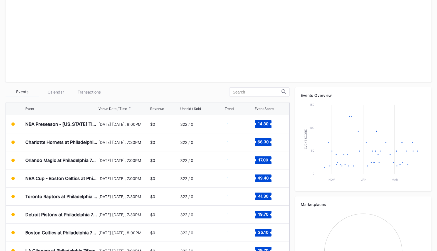
scroll to position [168, 0]
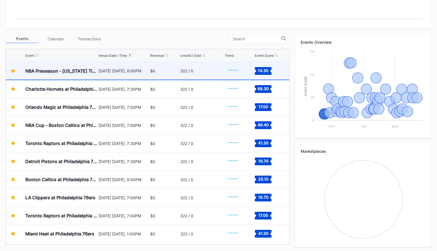
click at [206, 66] on div "322 / 0" at bounding box center [201, 71] width 43 height 18
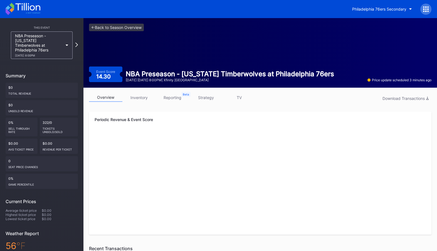
click at [143, 98] on link "inventory" at bounding box center [138, 97] width 33 height 9
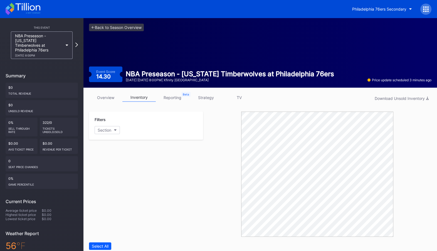
click at [212, 100] on link "strategy" at bounding box center [205, 97] width 33 height 9
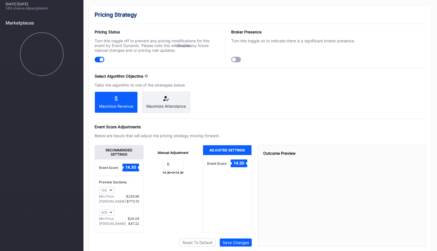
scroll to position [364, 0]
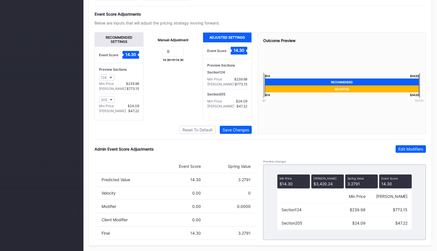
click at [115, 79] on div "124" at bounding box center [119, 77] width 40 height 6
click at [112, 79] on button "124" at bounding box center [106, 77] width 15 height 6
type input "101"
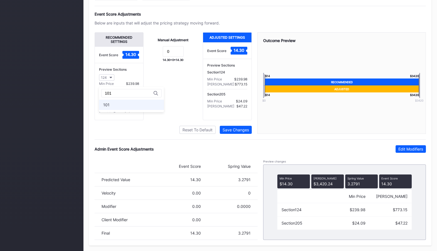
click at [120, 102] on div "101" at bounding box center [131, 105] width 65 height 10
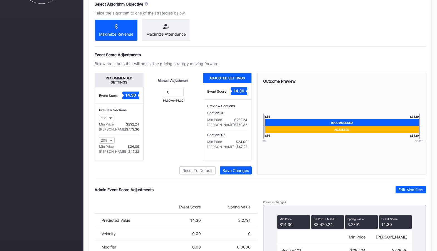
scroll to position [319, 0]
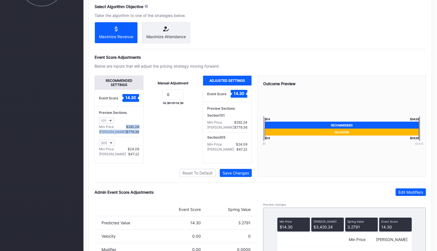
drag, startPoint x: 127, startPoint y: 130, endPoint x: 142, endPoint y: 134, distance: 15.6
click at [141, 135] on div "Preview Sections 101 Min Price $292.24 Max Price $779.36 205 Min Price $24.09 M…" at bounding box center [119, 134] width 48 height 57
click at [151, 133] on div "Manual Adjustment 0 14.30 + 0 = 14.30" at bounding box center [172, 119] width 59 height 88
drag, startPoint x: 139, startPoint y: 135, endPoint x: 125, endPoint y: 130, distance: 14.4
click at [125, 130] on div "Preview Sections 101 Min Price $292.24 Max Price $779.36 205 Min Price $24.09 M…" at bounding box center [119, 134] width 48 height 57
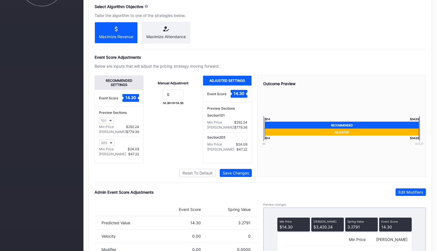
click at [168, 133] on div "Manual Adjustment 0 14.30 + 0 = 14.30" at bounding box center [172, 119] width 59 height 88
drag, startPoint x: 140, startPoint y: 135, endPoint x: 125, endPoint y: 130, distance: 15.9
click at [125, 130] on div "Preview Sections 101 Min Price $292.24 Max Price $779.36 205 Min Price $24.09 M…" at bounding box center [119, 134] width 48 height 57
click at [173, 137] on div "Manual Adjustment 0 14.30 + 0 = 14.30" at bounding box center [172, 119] width 59 height 88
drag, startPoint x: 139, startPoint y: 135, endPoint x: 126, endPoint y: 135, distance: 13.1
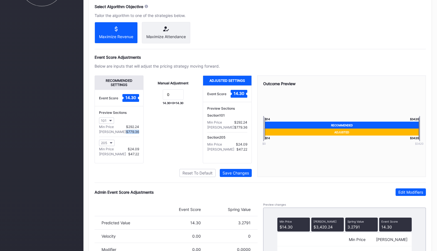
click at [126, 135] on div "Preview Sections 101 Min Price $292.24 Max Price $779.36 205 Min Price $24.09 M…" at bounding box center [119, 134] width 48 height 57
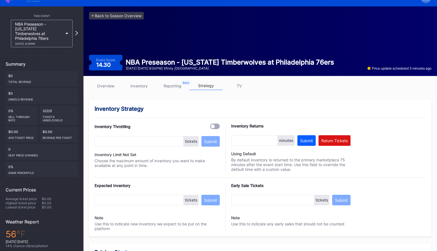
scroll to position [0, 0]
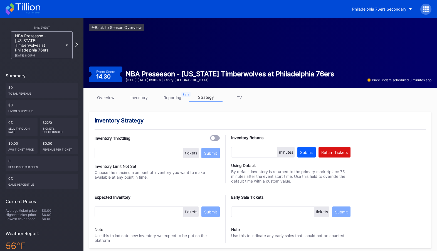
click at [108, 98] on link "overview" at bounding box center [105, 97] width 33 height 9
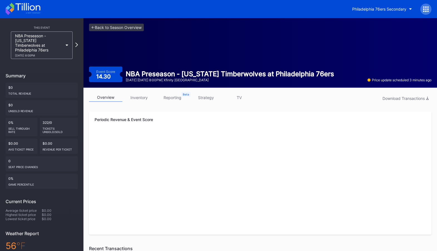
click at [140, 96] on link "inventory" at bounding box center [138, 97] width 33 height 9
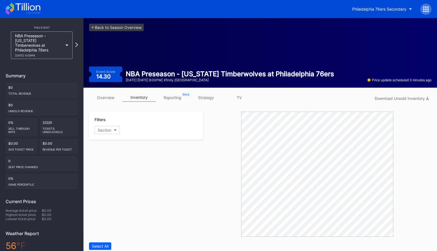
click at [205, 97] on link "strategy" at bounding box center [205, 97] width 33 height 9
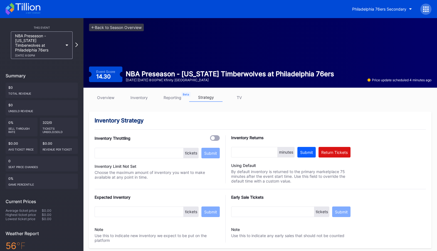
click at [138, 96] on link "inventory" at bounding box center [138, 97] width 33 height 9
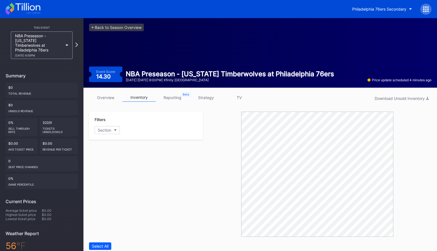
click at [207, 100] on link "strategy" at bounding box center [205, 97] width 33 height 9
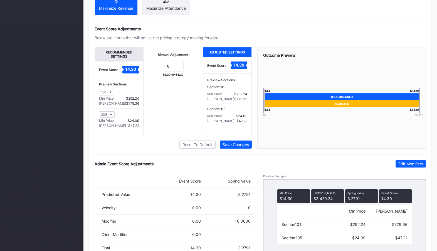
scroll to position [346, 0]
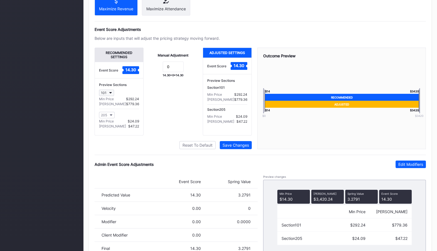
click at [110, 94] on icon "button" at bounding box center [110, 93] width 3 height 2
type input "221"
click at [120, 122] on div "221" at bounding box center [131, 120] width 65 height 10
drag, startPoint x: 126, startPoint y: 101, endPoint x: 141, endPoint y: 102, distance: 14.8
click at [141, 102] on div "Preview Sections 221 Min Price $17.72 Max Price $34.75 205 Min Price $24.09 Max…" at bounding box center [119, 106] width 48 height 57
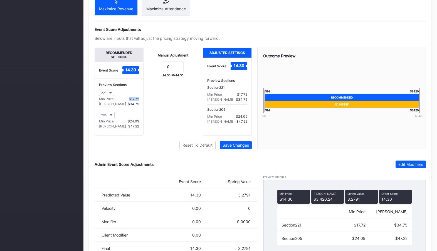
click at [135, 101] on div "$17.72" at bounding box center [134, 99] width 10 height 4
drag, startPoint x: 127, startPoint y: 103, endPoint x: 150, endPoint y: 104, distance: 22.6
click at [150, 104] on div "Recommended Settings Event Score 14.30 Preview Sections 221 Min Price $17.72 Ma…" at bounding box center [173, 92] width 157 height 88
click at [150, 104] on div "Manual Adjustment 0 14.30 + 0 = 14.30" at bounding box center [172, 92] width 59 height 88
click at [110, 94] on icon "button" at bounding box center [110, 93] width 3 height 2
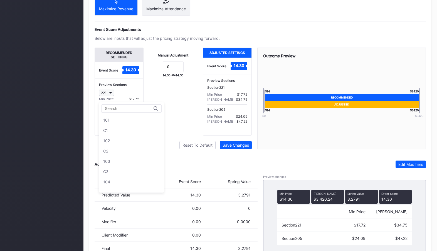
scroll to position [686, 0]
click at [125, 140] on div "222" at bounding box center [131, 144] width 65 height 10
click at [111, 93] on button "222" at bounding box center [106, 93] width 15 height 6
click at [119, 132] on div "221A" at bounding box center [131, 136] width 65 height 10
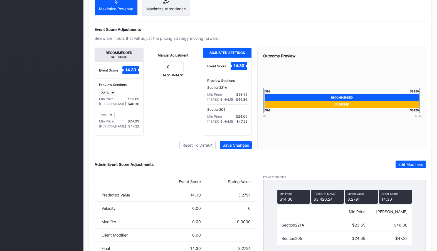
click at [112, 95] on button "221A" at bounding box center [107, 93] width 17 height 6
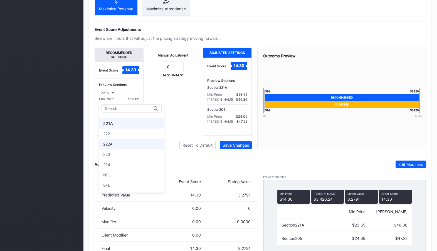
click at [114, 144] on div "222A" at bounding box center [131, 144] width 65 height 10
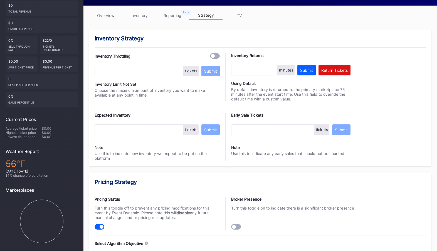
scroll to position [0, 0]
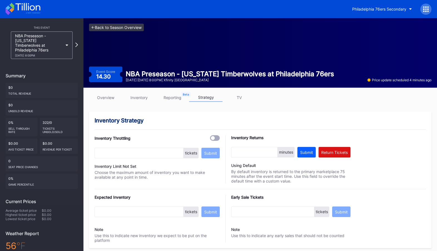
click at [128, 27] on link "<- Back to Season Overview" at bounding box center [116, 28] width 55 height 8
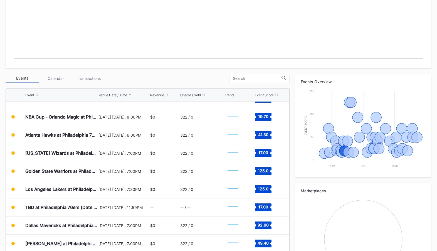
scroll to position [180, 0]
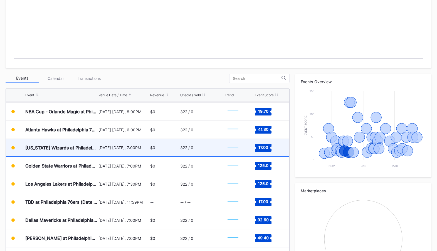
click at [199, 146] on div "322 / 0" at bounding box center [201, 148] width 43 height 18
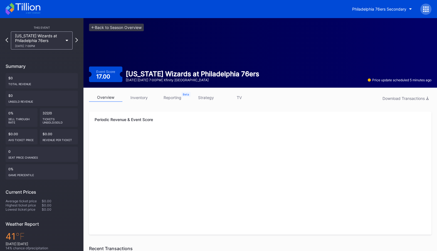
click at [135, 95] on link "inventory" at bounding box center [138, 97] width 33 height 9
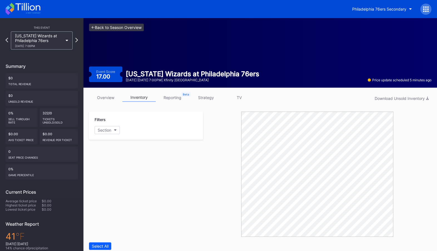
click at [117, 27] on link "<- Back to Season Overview" at bounding box center [116, 28] width 55 height 8
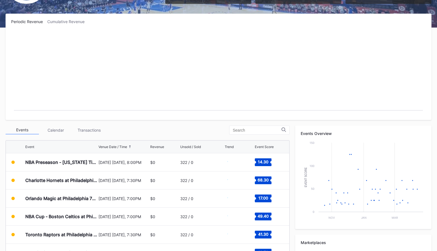
scroll to position [105, 0]
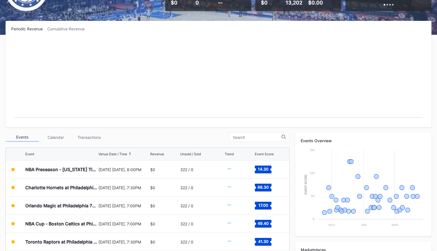
scroll to position [112, 0]
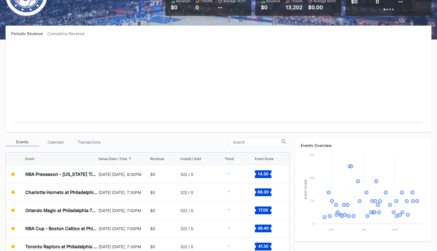
scroll to position [73, 0]
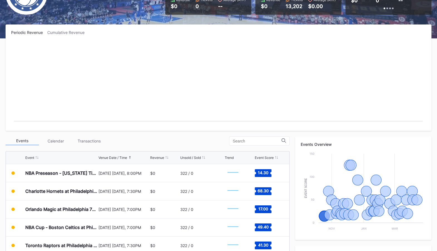
scroll to position [114, 0]
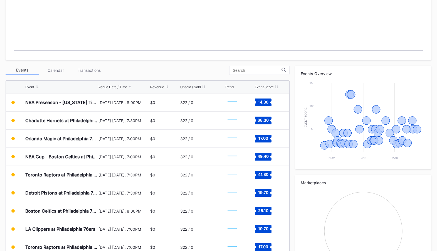
scroll to position [169, 0]
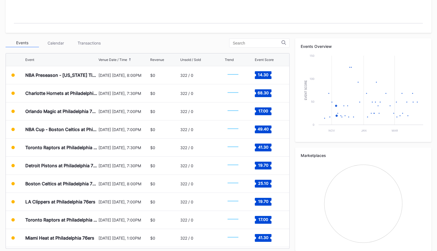
scroll to position [165, 0]
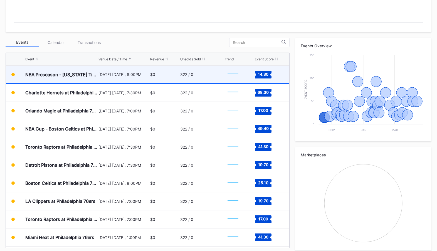
click at [200, 78] on div "322 / 0" at bounding box center [201, 75] width 43 height 18
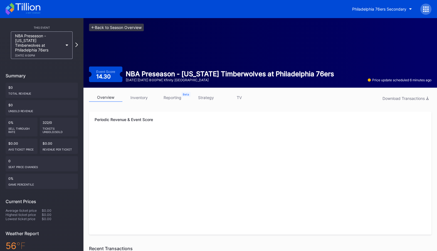
click at [125, 25] on link "<- Back to Season Overview" at bounding box center [116, 28] width 55 height 8
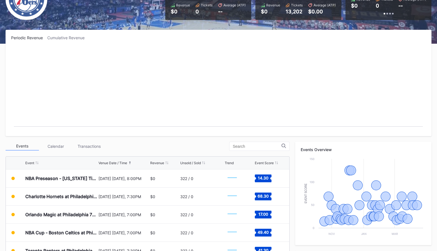
scroll to position [63, 0]
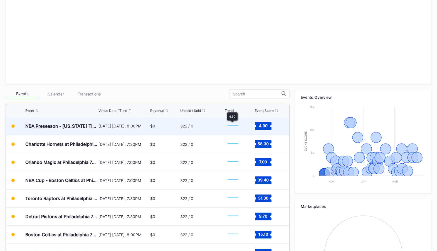
click at [216, 121] on div "322 / 0" at bounding box center [201, 126] width 43 height 18
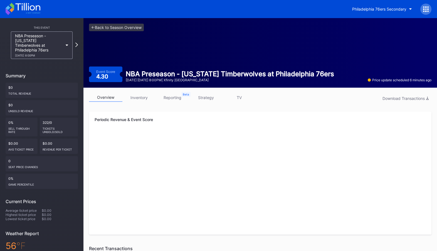
click at [146, 100] on link "inventory" at bounding box center [138, 97] width 33 height 9
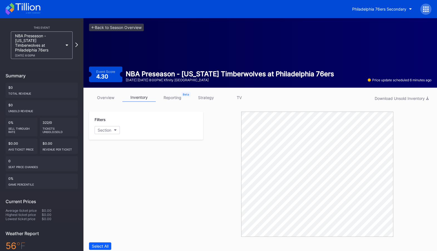
click at [102, 97] on link "overview" at bounding box center [105, 97] width 33 height 9
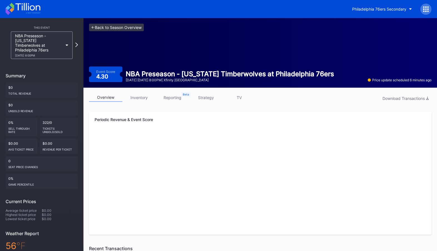
click at [115, 28] on link "<- Back to Season Overview" at bounding box center [116, 28] width 55 height 8
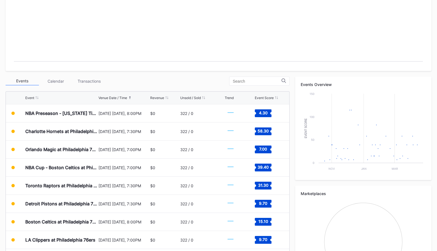
scroll to position [128, 0]
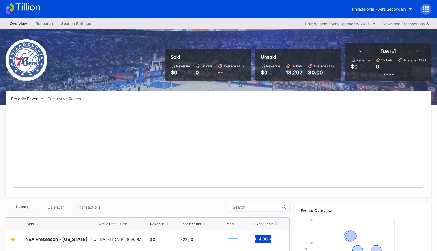
click at [427, 7] on icon at bounding box center [427, 6] width 1 height 1
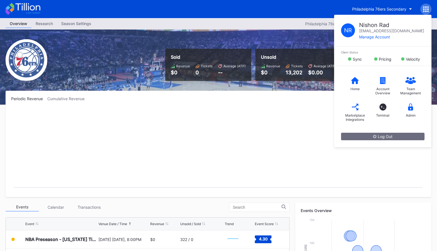
click at [278, 118] on rect "Chart title" at bounding box center [218, 149] width 414 height 83
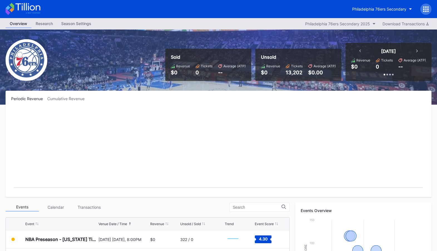
click at [425, 7] on icon at bounding box center [425, 6] width 1 height 1
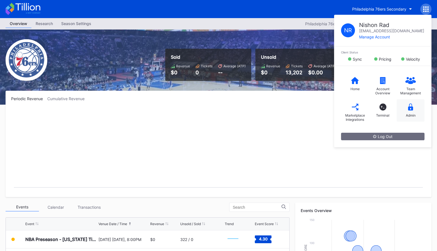
click at [408, 106] on div "Admin" at bounding box center [410, 110] width 28 height 22
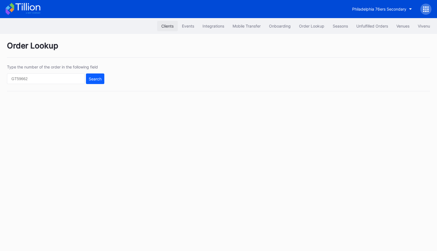
click at [161, 24] on div "Clients" at bounding box center [167, 26] width 12 height 5
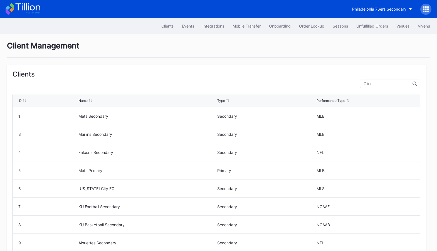
click at [392, 83] on input "text" at bounding box center [387, 83] width 49 height 4
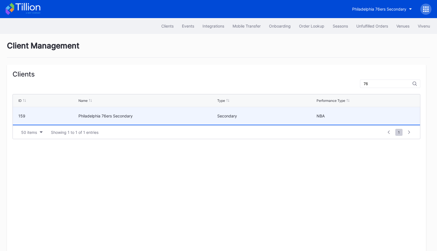
type input "76"
click at [341, 118] on div "NBA" at bounding box center [365, 115] width 98 height 5
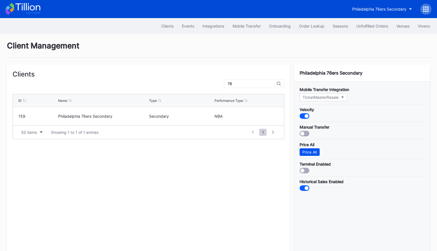
click at [310, 150] on div "Price All" at bounding box center [309, 152] width 14 height 5
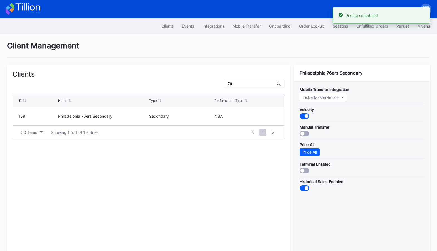
click at [21, 9] on icon at bounding box center [23, 9] width 35 height 12
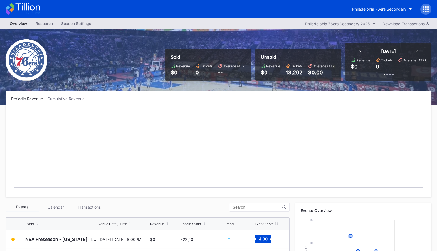
scroll to position [44, 0]
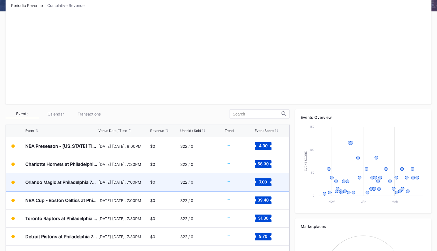
scroll to position [134, 0]
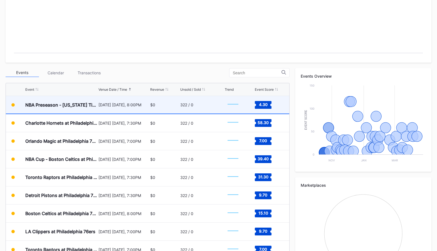
click at [172, 106] on div "$0" at bounding box center [164, 105] width 29 height 18
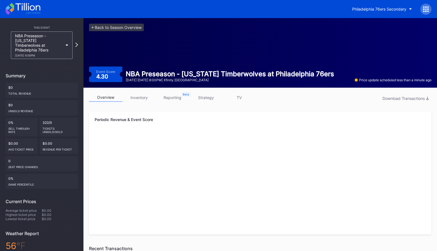
click at [135, 95] on link "inventory" at bounding box center [138, 97] width 33 height 9
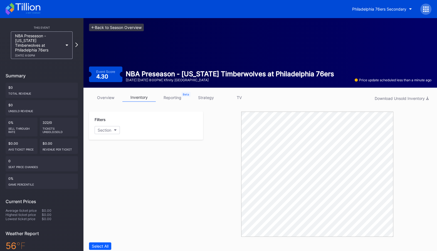
click at [107, 28] on link "<- Back to Season Overview" at bounding box center [116, 28] width 55 height 8
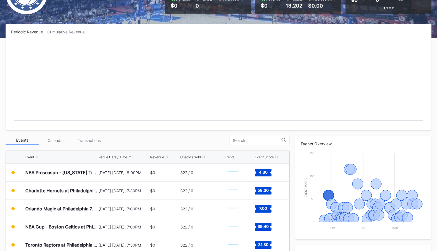
scroll to position [68, 0]
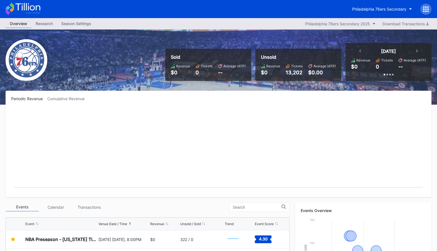
click at [424, 8] on icon at bounding box center [426, 9] width 6 height 6
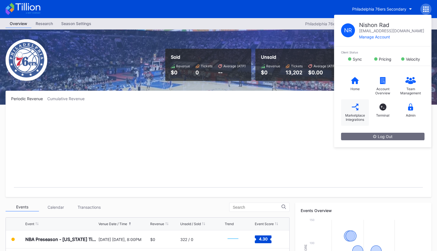
click at [354, 116] on div "Marketplace Integrations" at bounding box center [355, 117] width 22 height 8
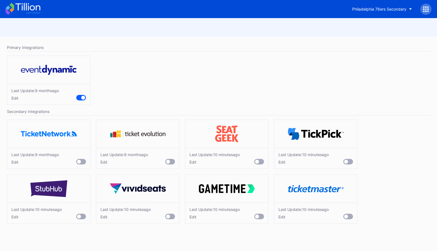
click at [259, 162] on div at bounding box center [259, 162] width 10 height 6
click at [349, 161] on div at bounding box center [348, 162] width 10 height 6
click at [347, 219] on div at bounding box center [348, 217] width 10 height 6
click at [260, 219] on div at bounding box center [259, 217] width 10 height 6
click at [172, 219] on div at bounding box center [170, 217] width 10 height 6
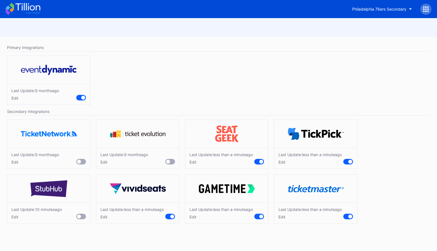
click at [82, 219] on div at bounding box center [81, 217] width 10 height 6
click at [30, 7] on icon at bounding box center [27, 7] width 25 height 8
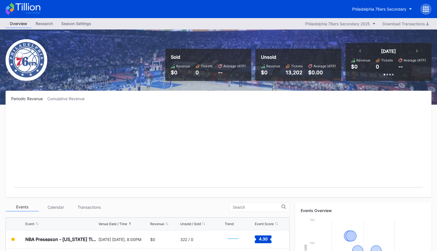
click at [428, 7] on icon at bounding box center [427, 6] width 1 height 1
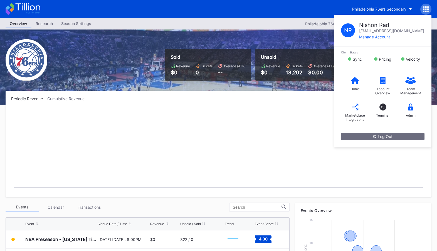
click at [229, 103] on div "Periodic Revenue Cumulative Revenue Created with Highcharts 11.2.0 Chart title" at bounding box center [219, 144] width 426 height 106
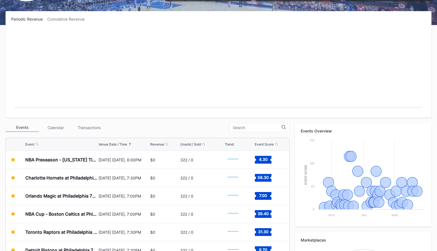
scroll to position [108, 0]
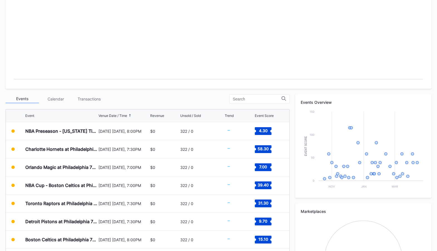
scroll to position [116, 0]
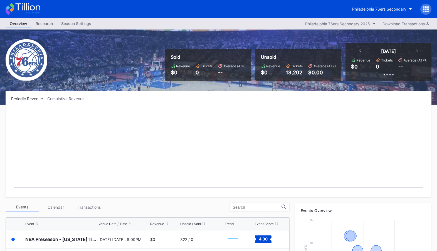
click at [291, 122] on rect "Chart title" at bounding box center [218, 149] width 414 height 83
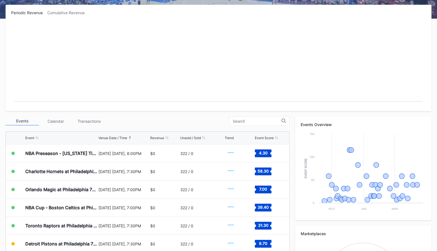
scroll to position [87, 0]
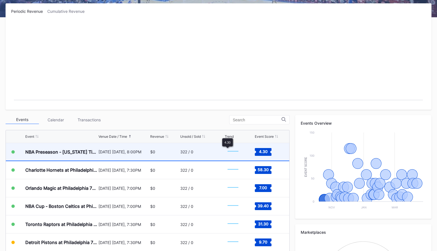
click at [178, 148] on div "$0" at bounding box center [164, 152] width 29 height 18
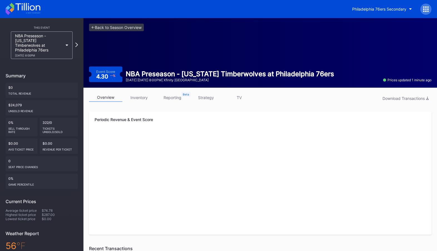
click at [135, 98] on link "inventory" at bounding box center [138, 97] width 33 height 9
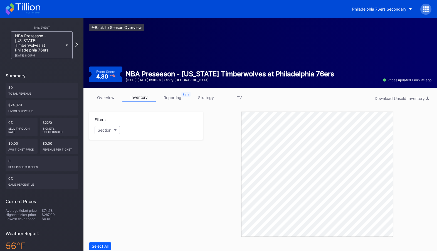
click at [114, 27] on link "<- Back to Season Overview" at bounding box center [116, 28] width 55 height 8
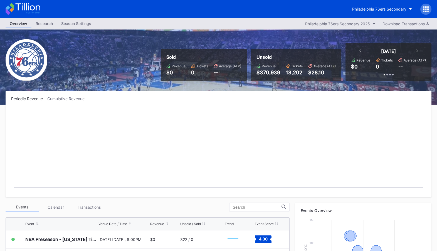
click at [421, 8] on div at bounding box center [425, 9] width 11 height 11
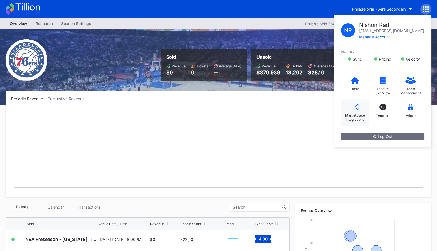
click at [354, 118] on div "Marketplace Integrations" at bounding box center [355, 117] width 22 height 8
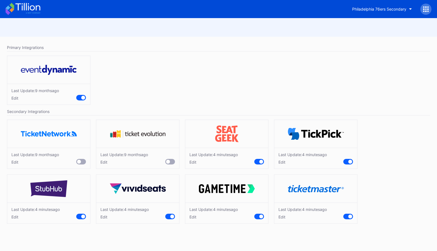
click at [32, 9] on icon at bounding box center [23, 9] width 35 height 12
